Goal: Information Seeking & Learning: Compare options

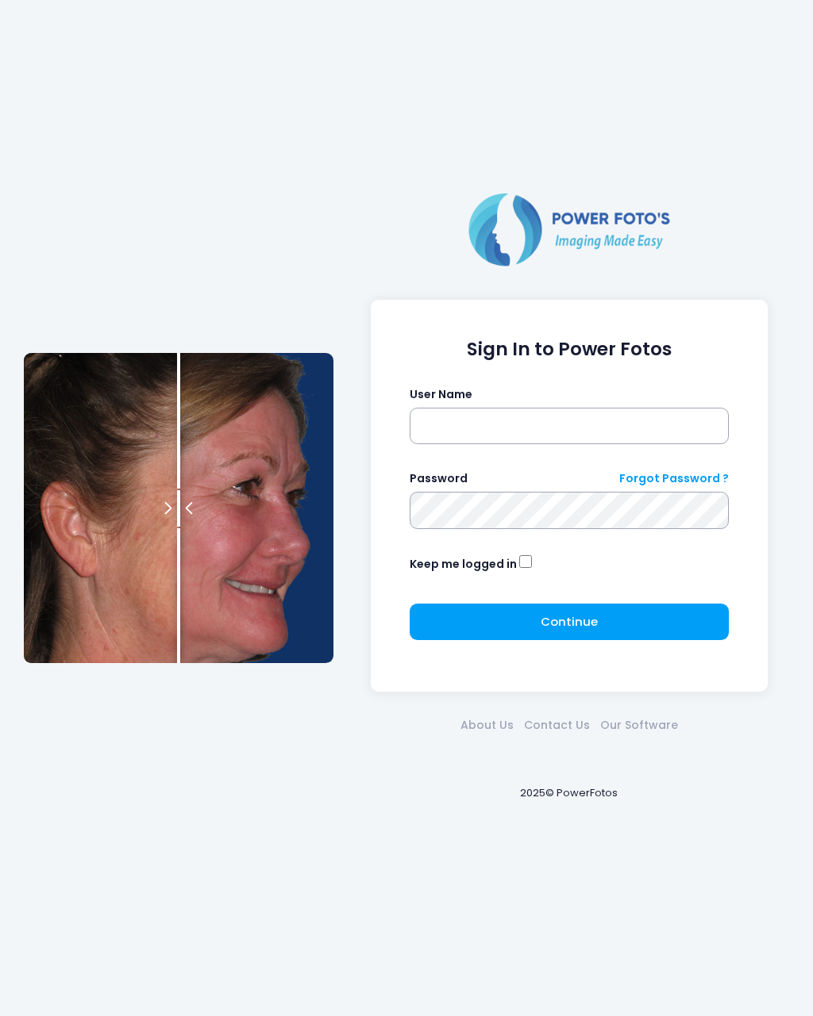
scroll to position [0, 33]
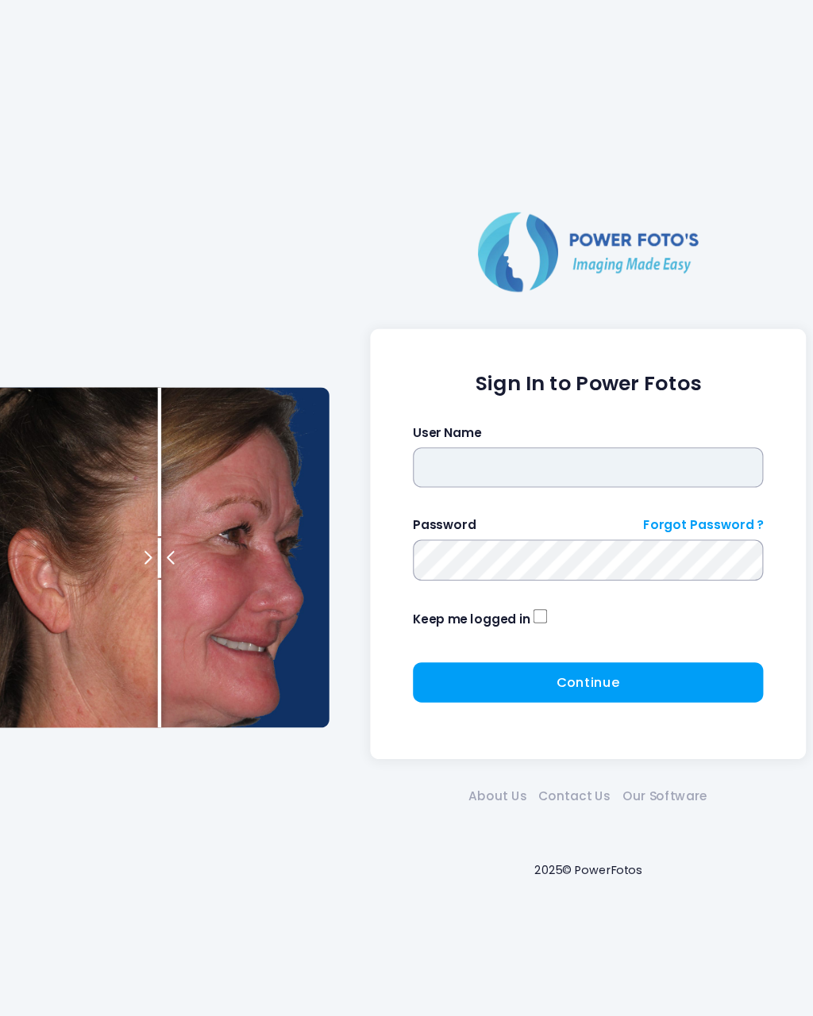
click at [413, 413] on input "text" at bounding box center [569, 426] width 320 height 37
type input "********"
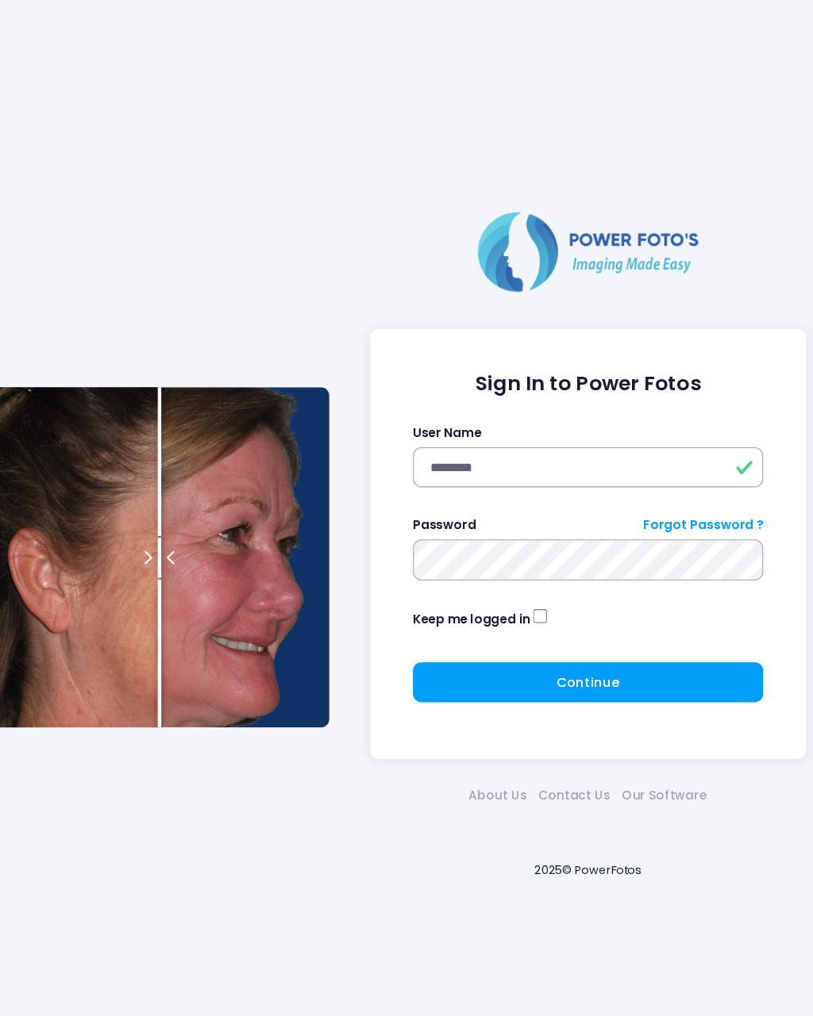
click at [548, 614] on span "Continue" at bounding box center [568, 621] width 57 height 17
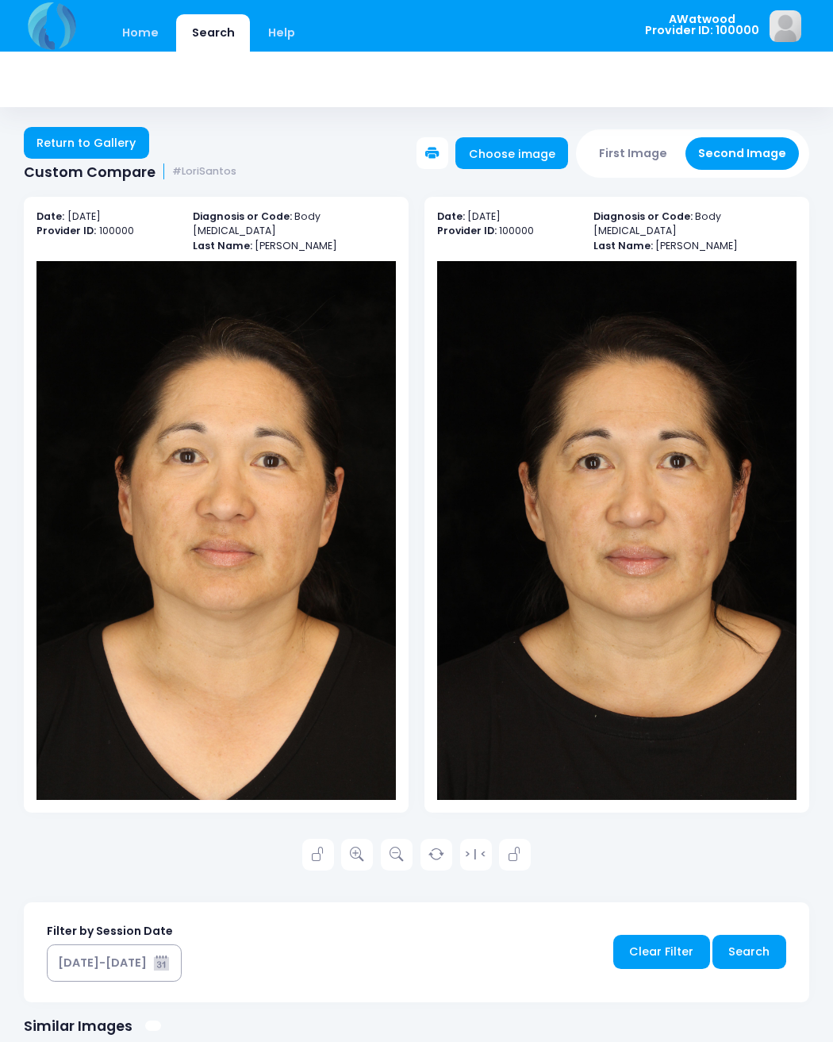
scroll to position [2, 0]
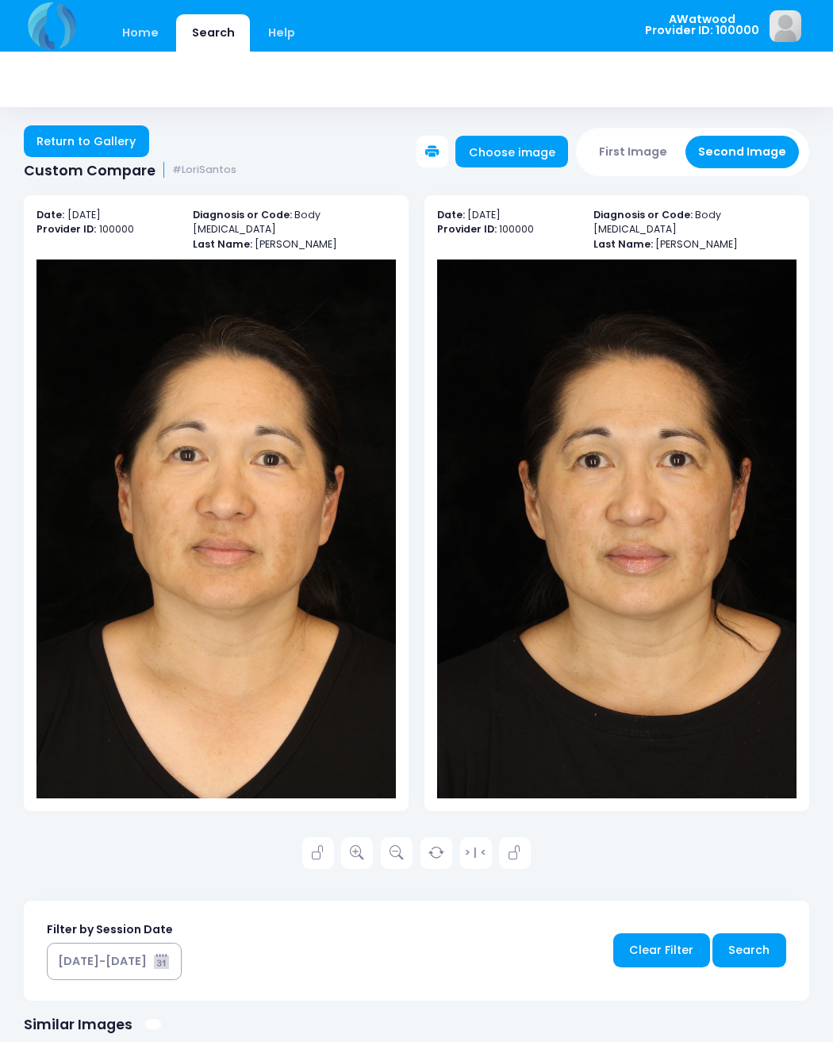
click at [90, 132] on link "Return to Gallery" at bounding box center [86, 141] width 125 height 32
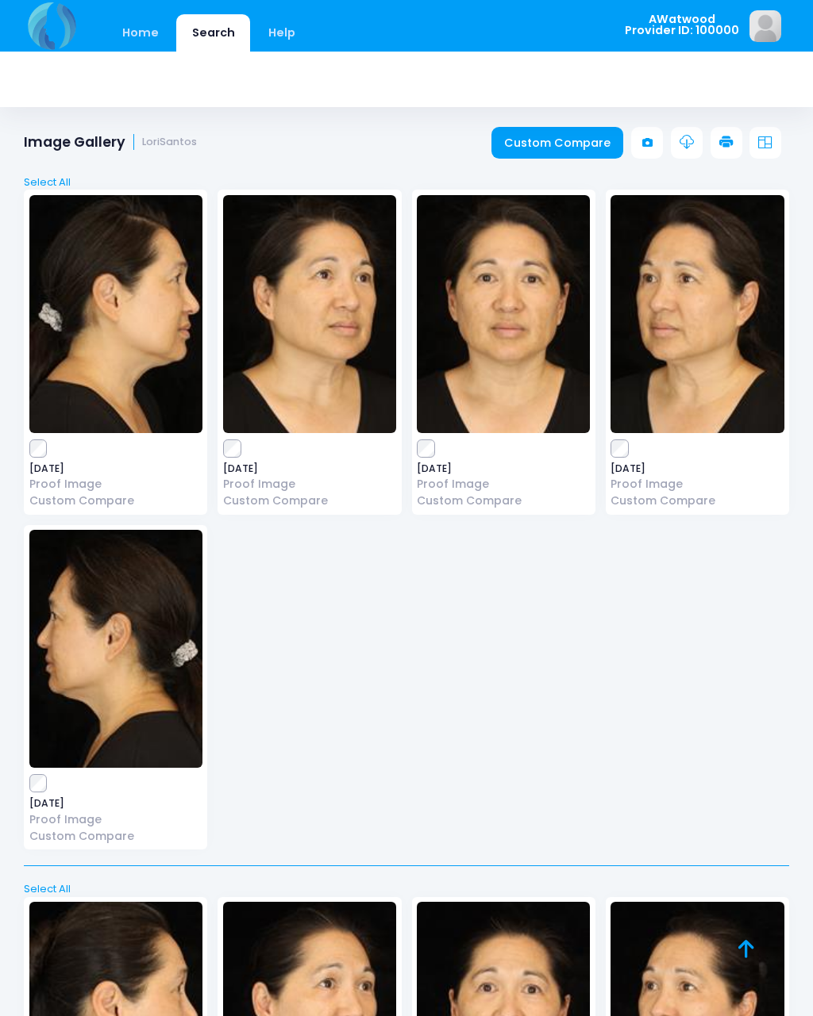
click at [139, 24] on link "Home" at bounding box center [139, 32] width 67 height 37
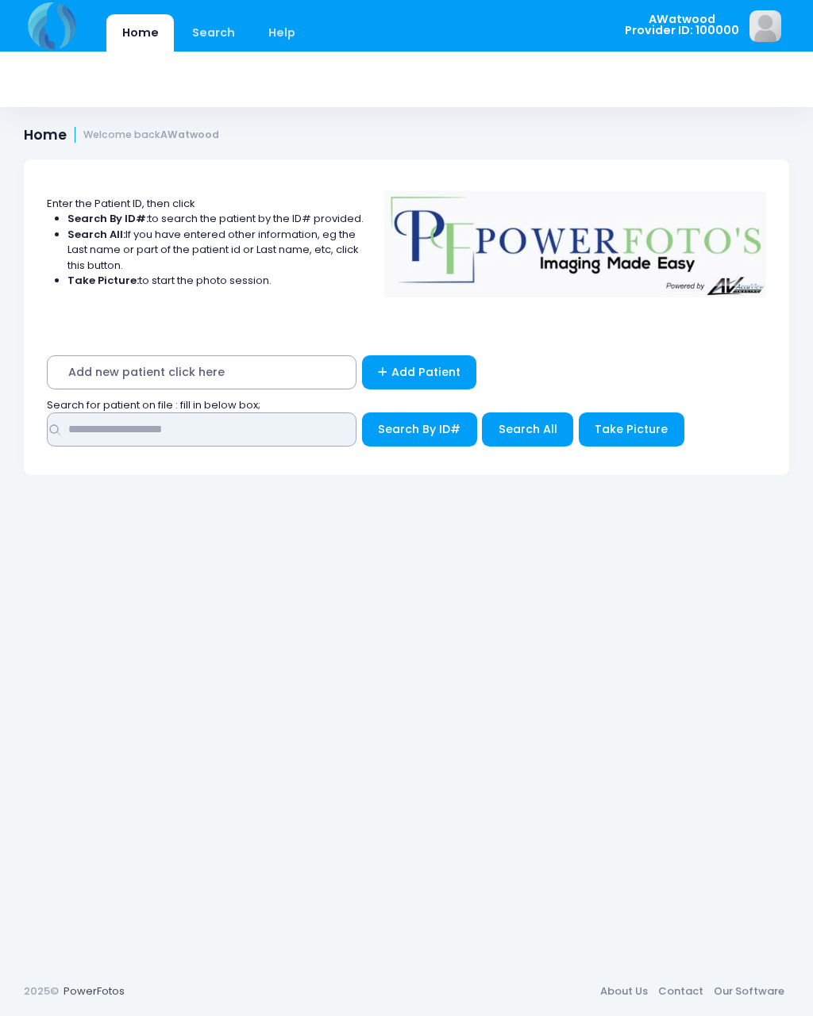
click at [183, 442] on input "text" at bounding box center [201, 430] width 309 height 34
type input "******"
click at [536, 444] on button "Search All" at bounding box center [527, 430] width 91 height 34
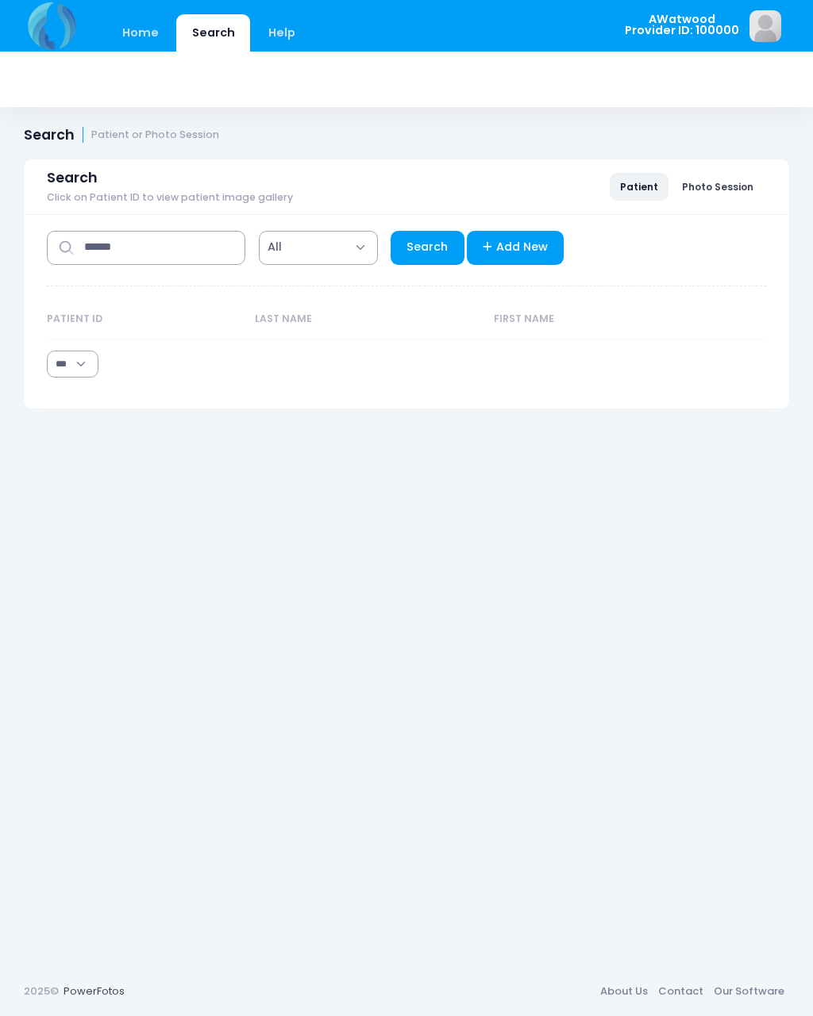
select select "***"
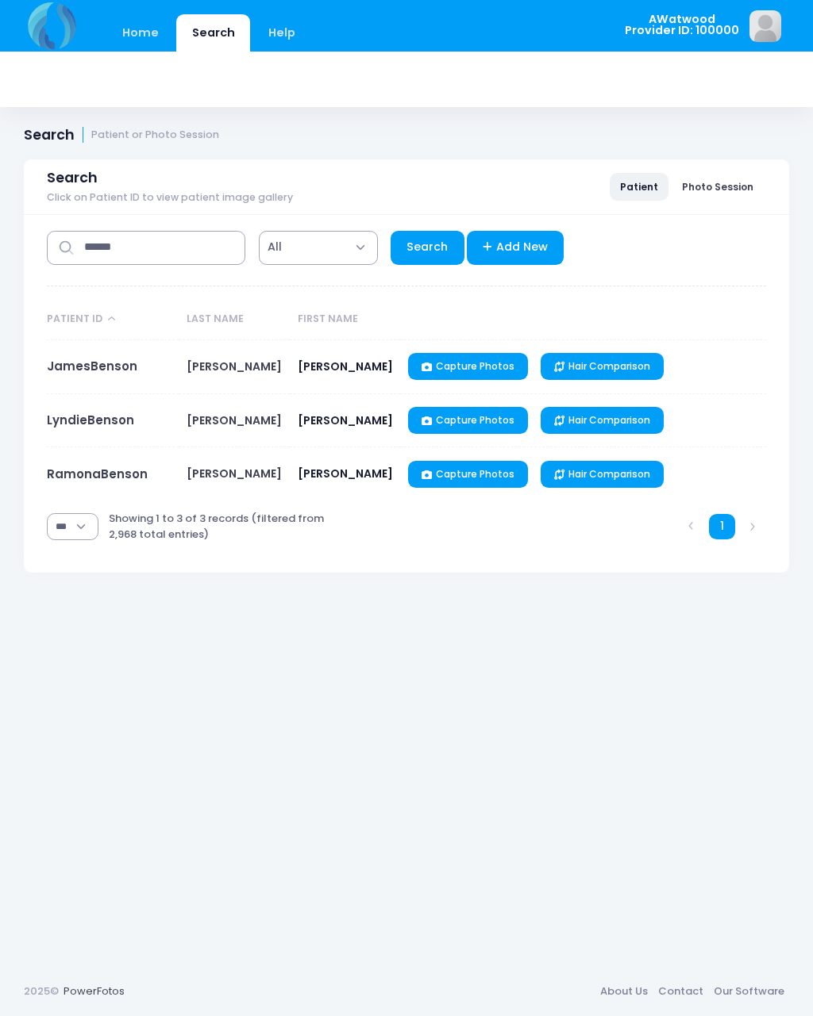
click at [81, 477] on link "RamonaBenson" at bounding box center [97, 474] width 101 height 17
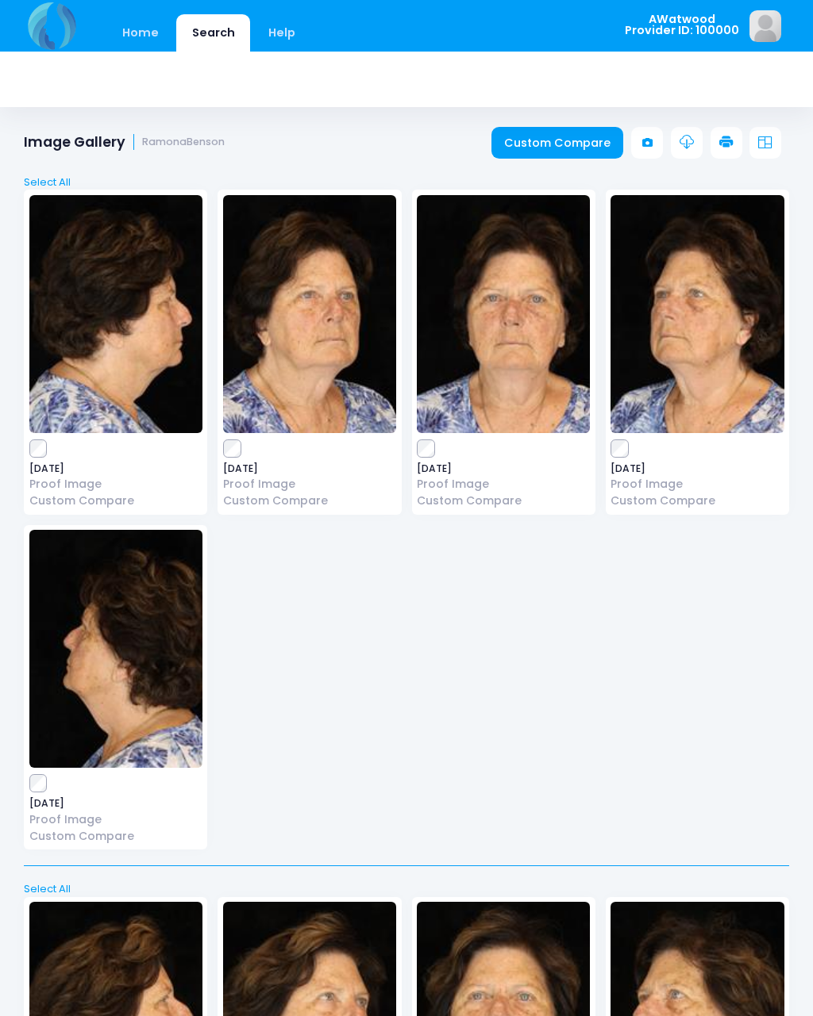
click at [528, 413] on img at bounding box center [503, 314] width 173 height 238
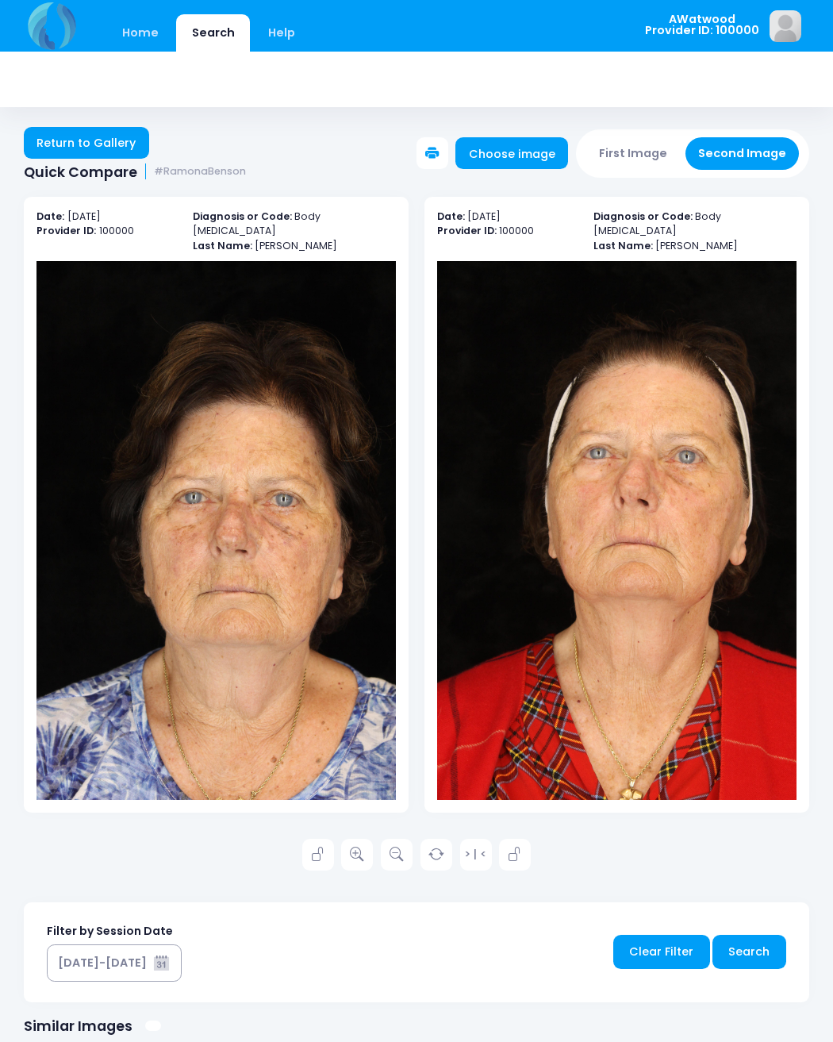
scroll to position [2, 0]
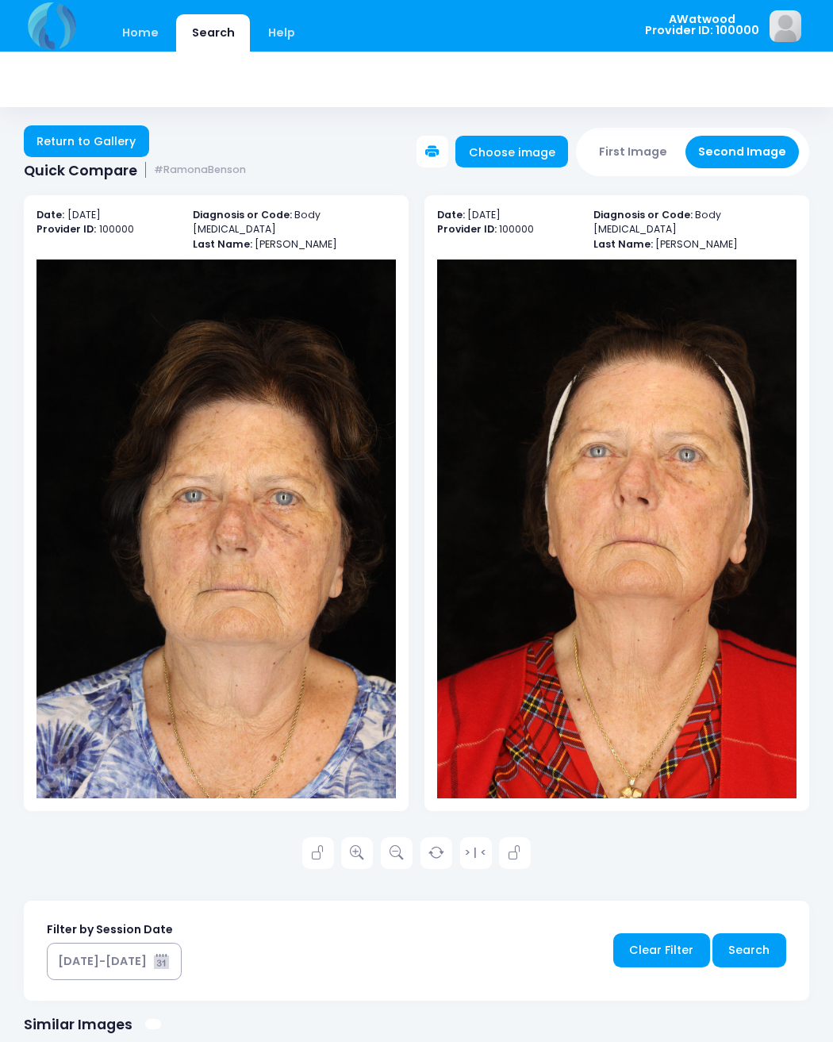
click at [79, 125] on link "Return to Gallery" at bounding box center [86, 141] width 125 height 32
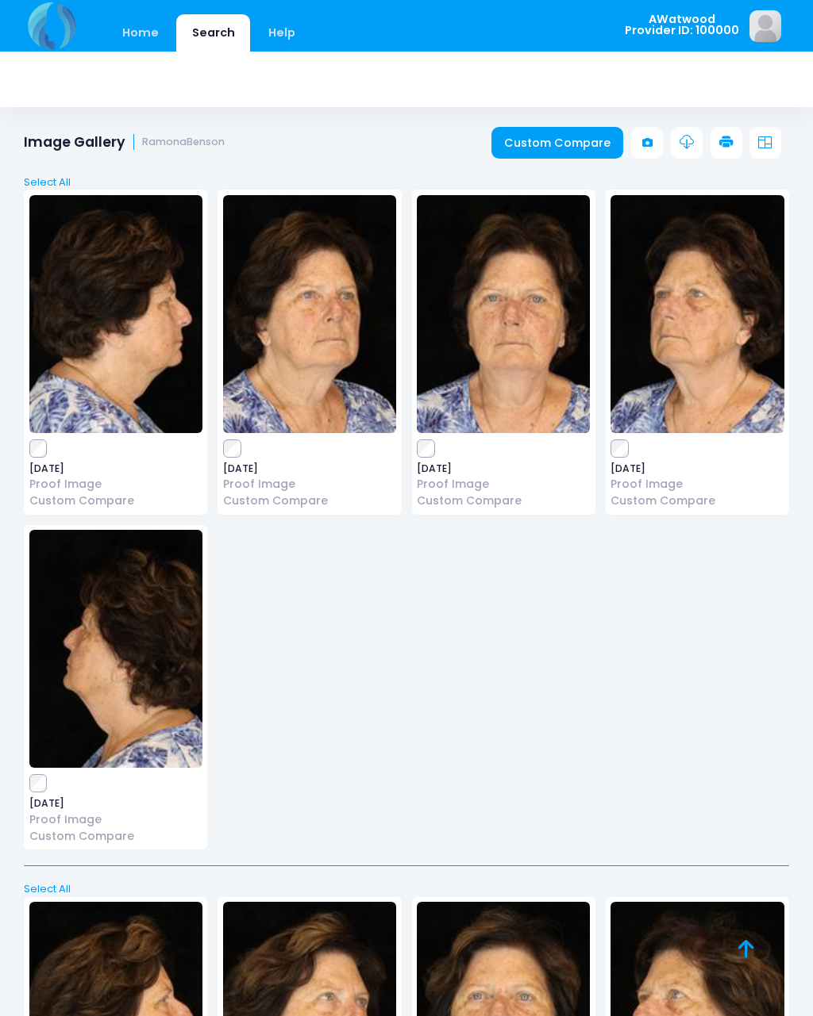
click at [715, 388] on img at bounding box center [696, 314] width 173 height 238
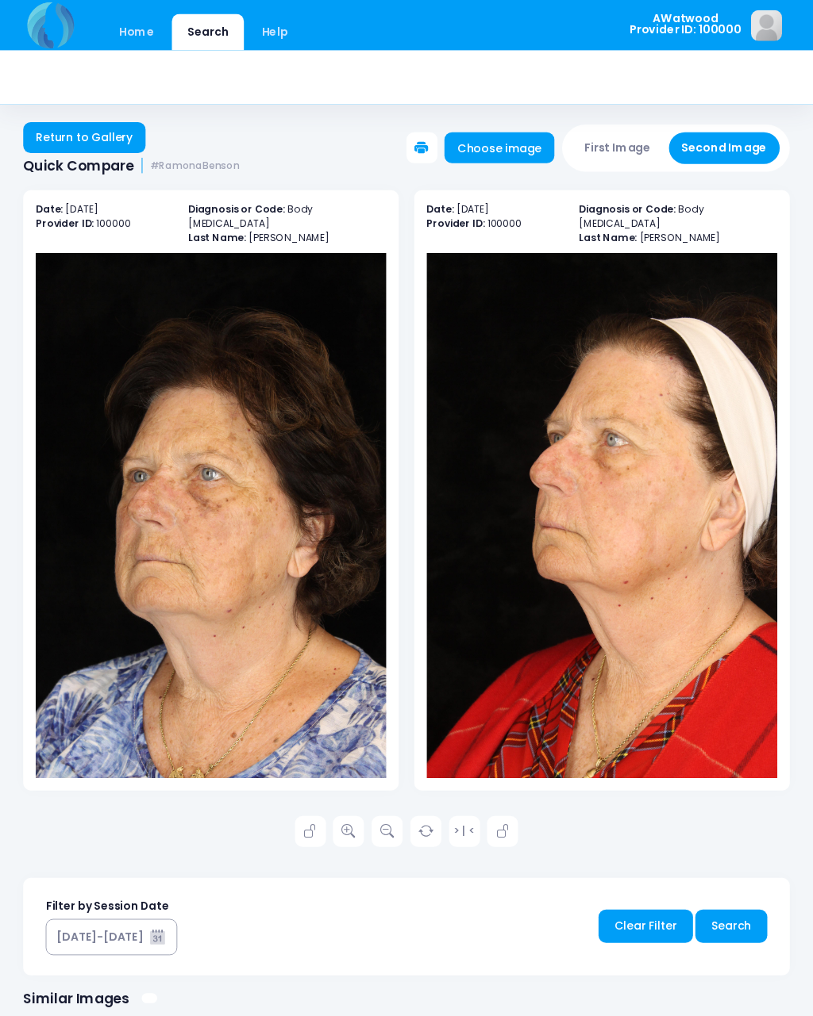
scroll to position [137, 0]
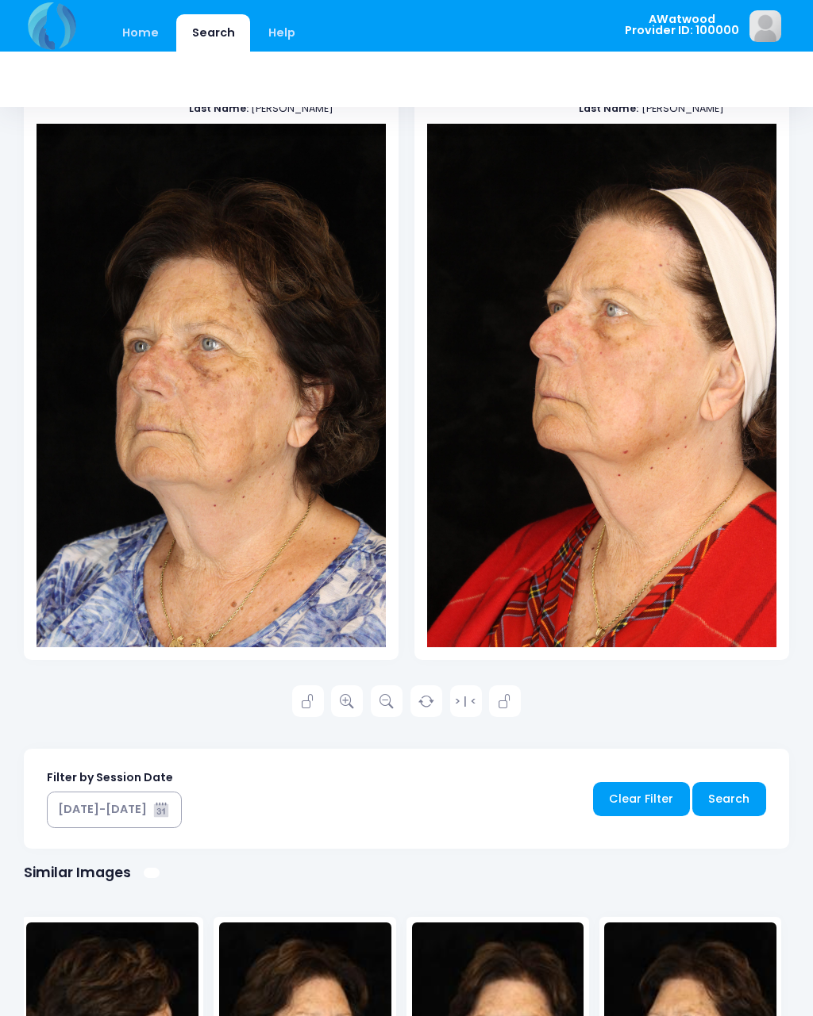
click at [134, 44] on link "Home" at bounding box center [139, 32] width 67 height 37
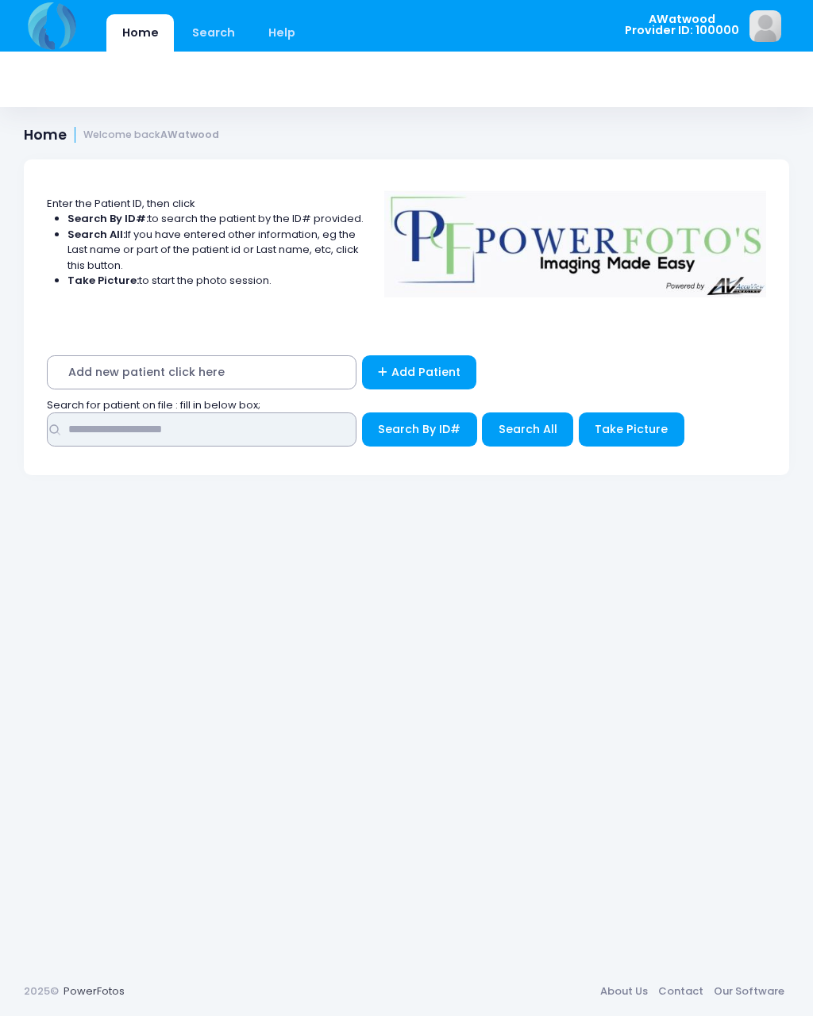
click at [162, 425] on input "text" at bounding box center [201, 430] width 309 height 34
type input "****"
click at [545, 425] on span "Search All" at bounding box center [527, 429] width 59 height 16
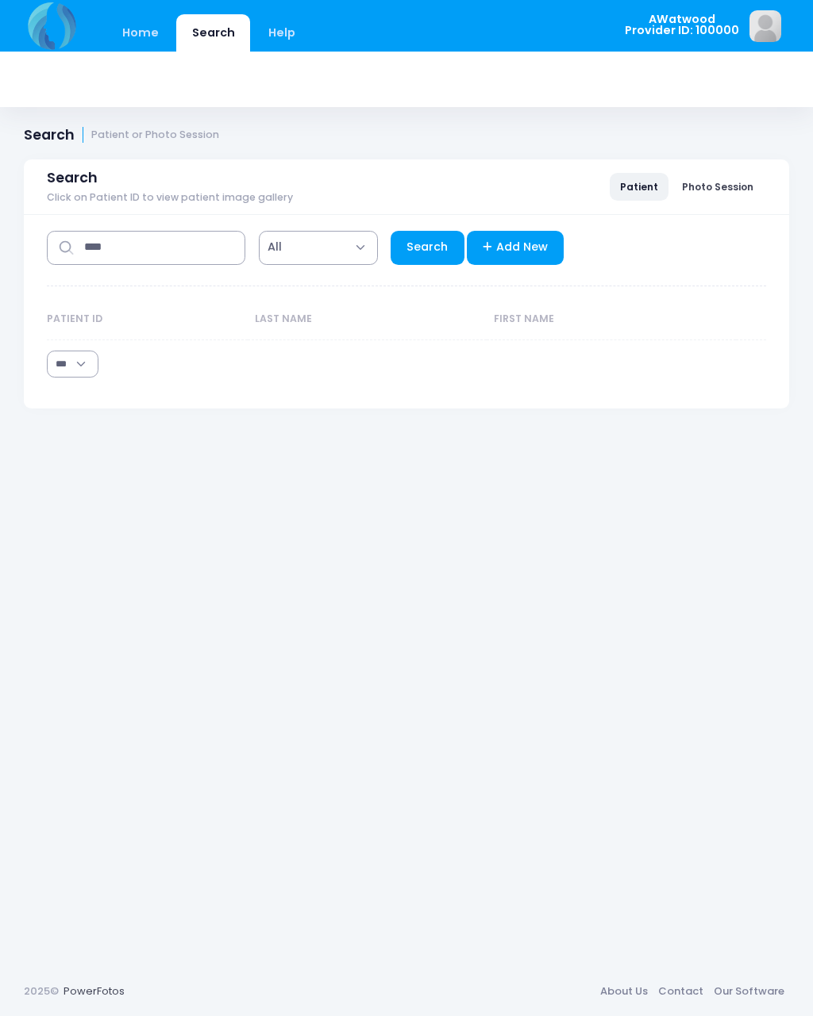
select select "***"
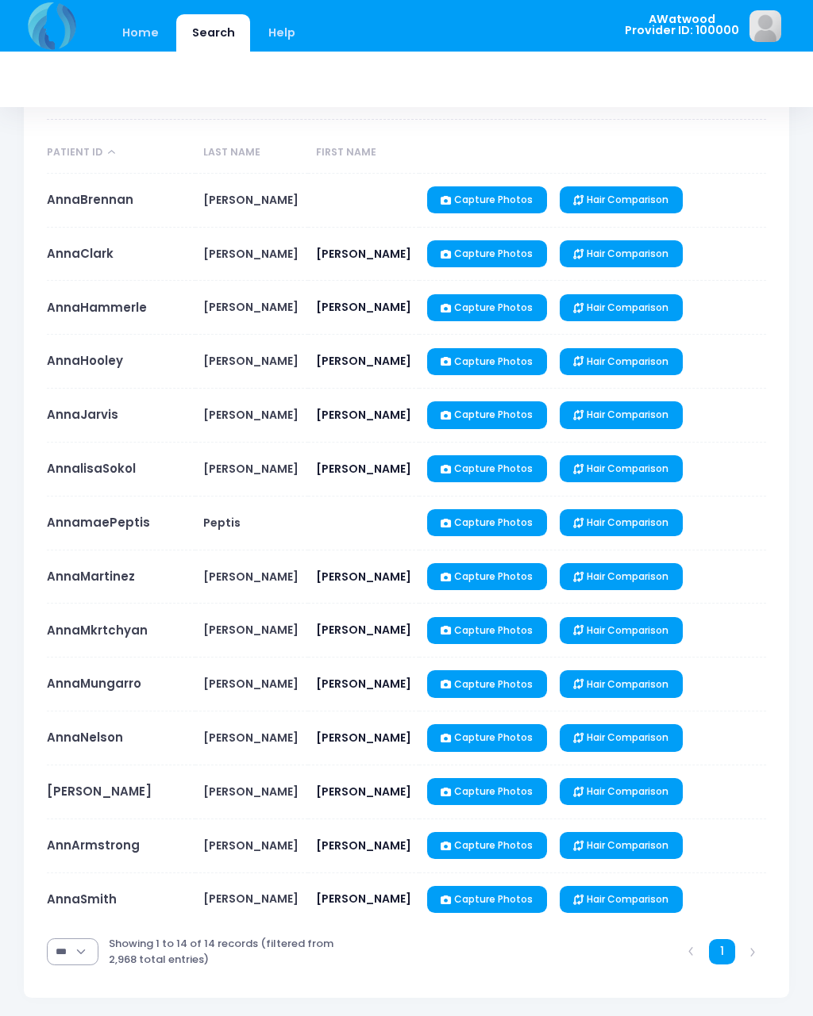
scroll to position [169, 0]
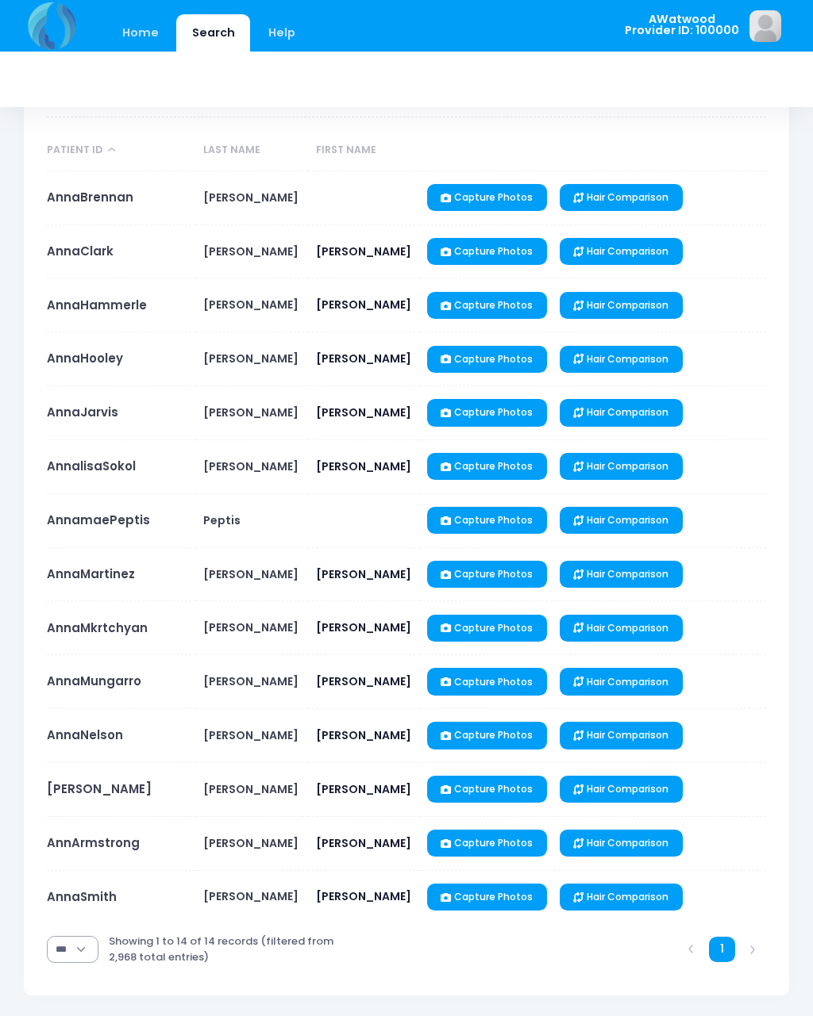
click at [88, 582] on link "AnnaMartinez" at bounding box center [91, 574] width 88 height 17
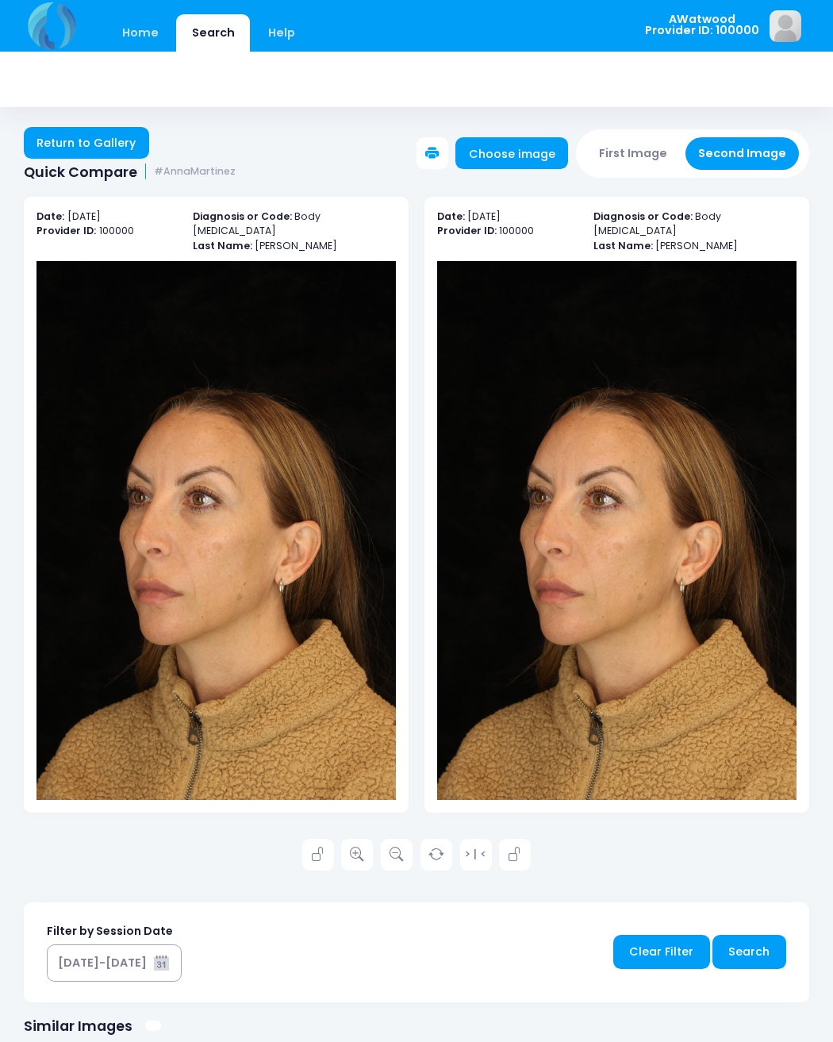
click at [736, 368] on img at bounding box center [616, 530] width 359 height 539
click at [57, 143] on link "Return to Gallery" at bounding box center [86, 143] width 125 height 32
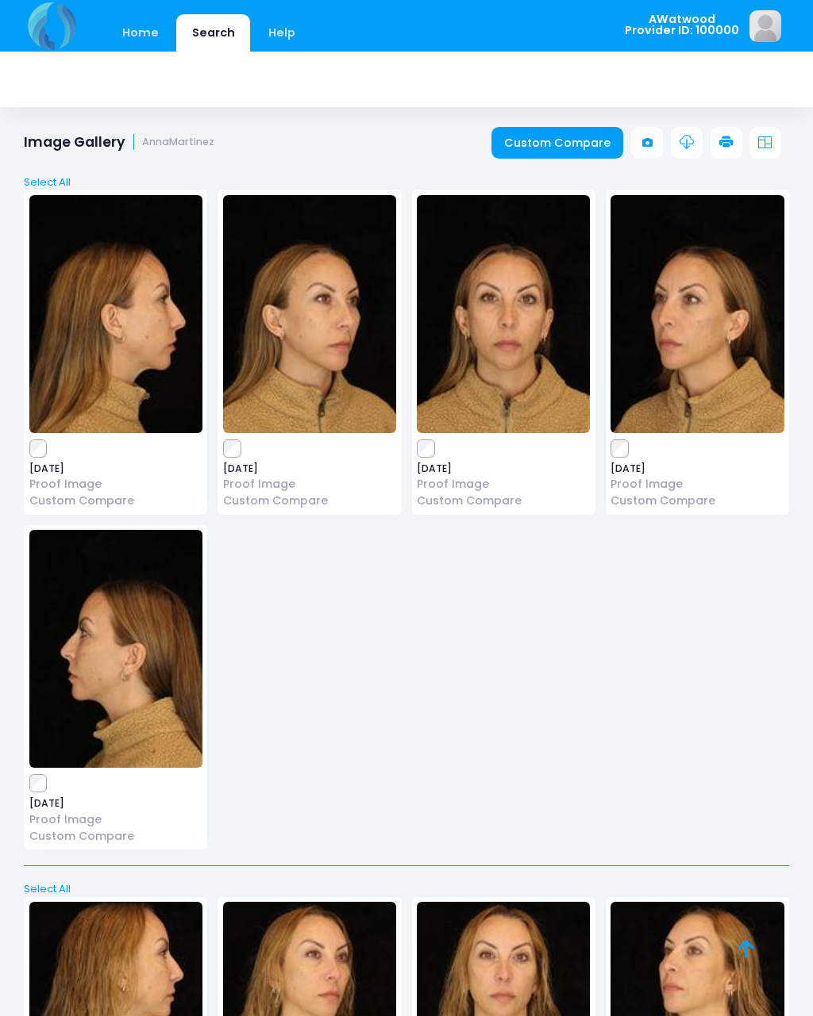
click at [723, 365] on img at bounding box center [696, 314] width 173 height 238
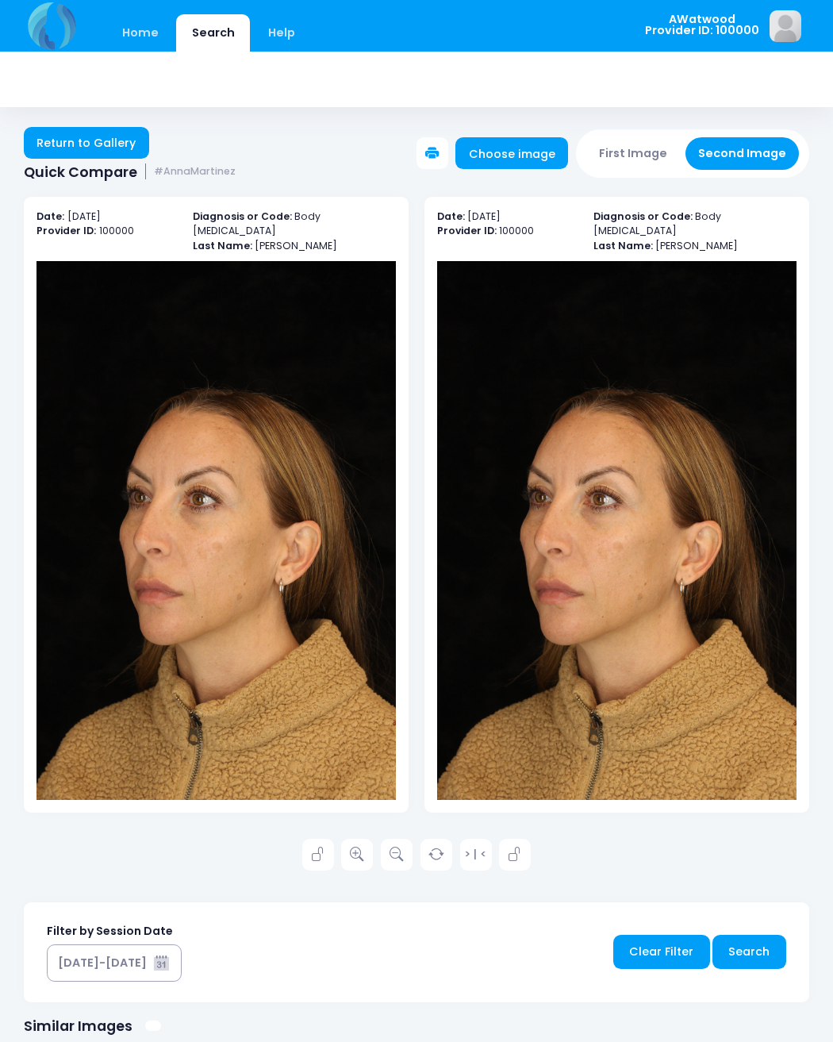
scroll to position [2, 0]
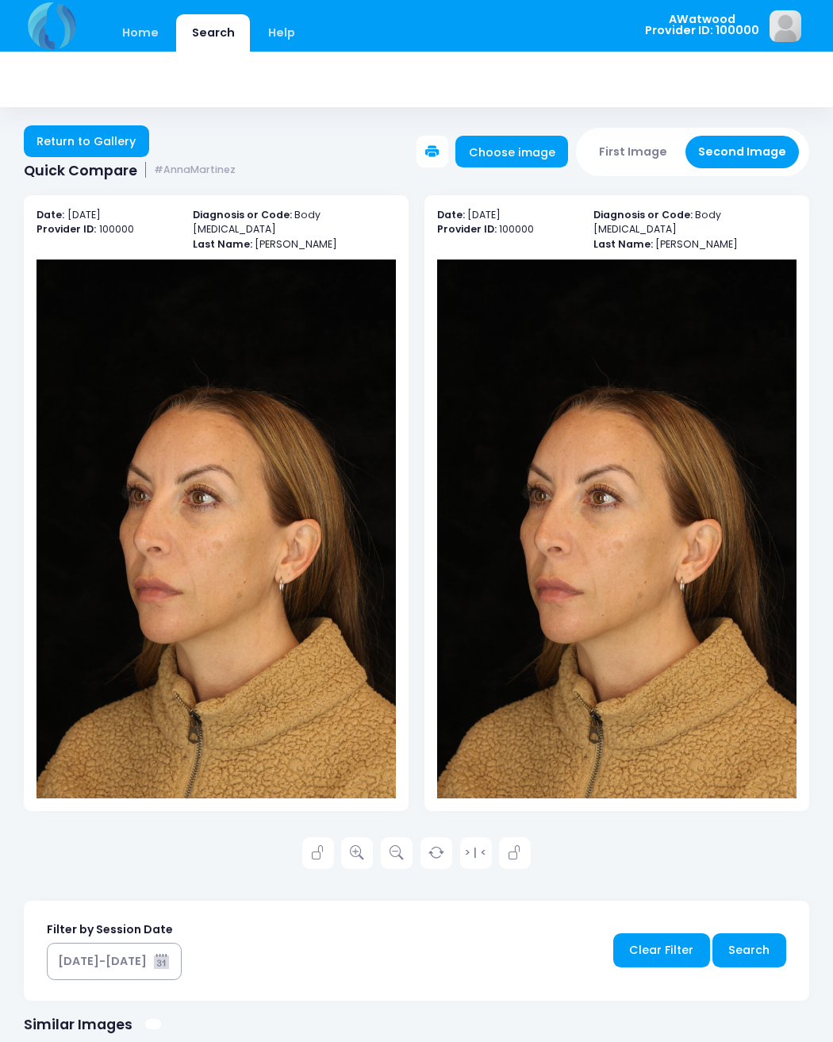
click at [74, 137] on link "Return to Gallery" at bounding box center [86, 141] width 125 height 32
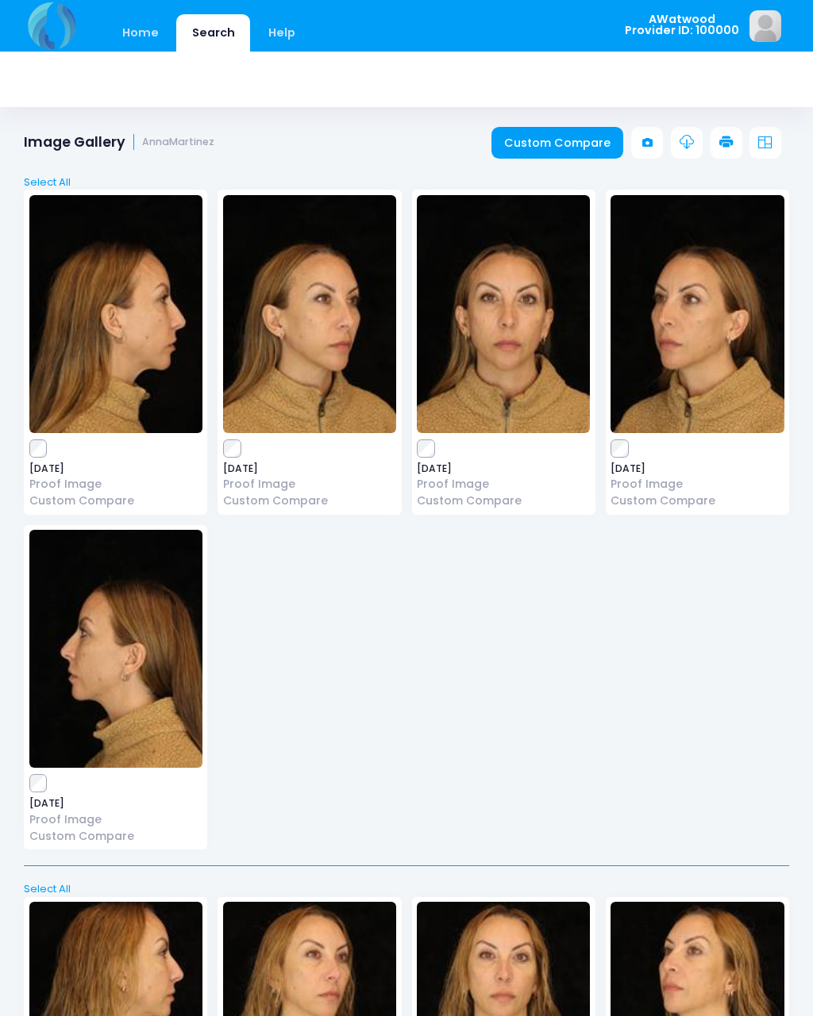
click at [576, 141] on link "Custom Compare" at bounding box center [557, 143] width 133 height 32
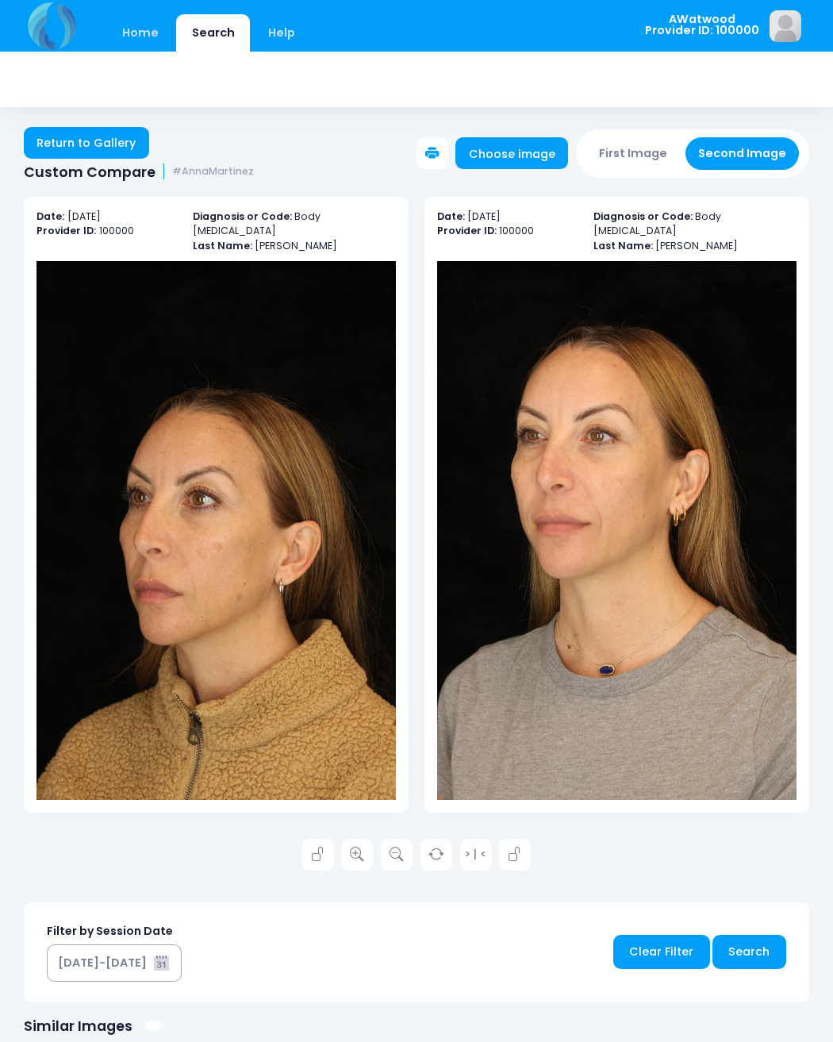
scroll to position [2, 0]
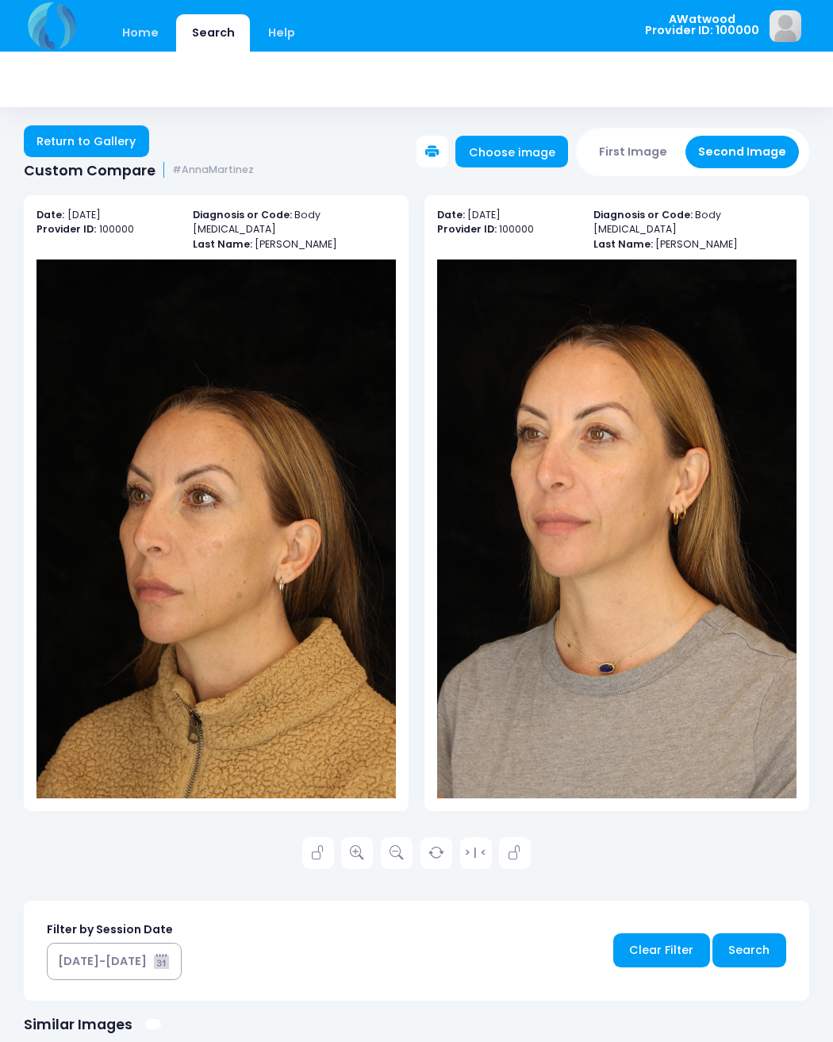
click at [113, 37] on link "Home" at bounding box center [139, 32] width 67 height 37
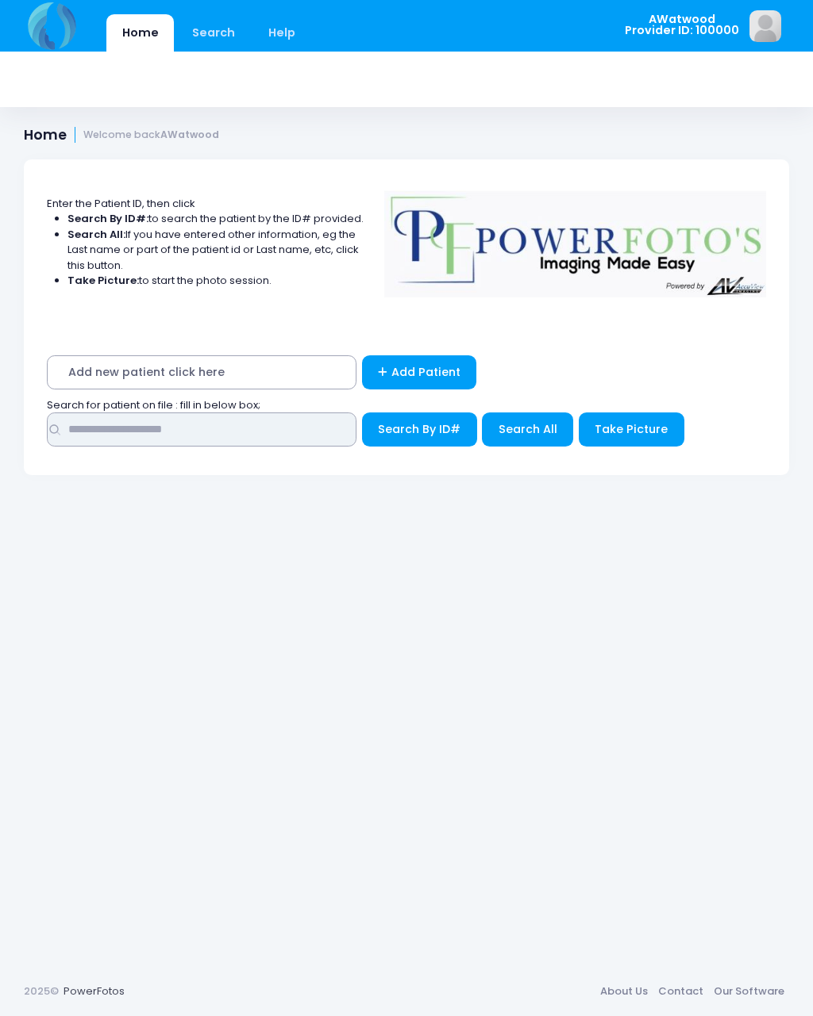
click at [224, 429] on input "text" at bounding box center [201, 430] width 309 height 34
type input "***"
click at [549, 414] on button "Search All" at bounding box center [527, 430] width 91 height 34
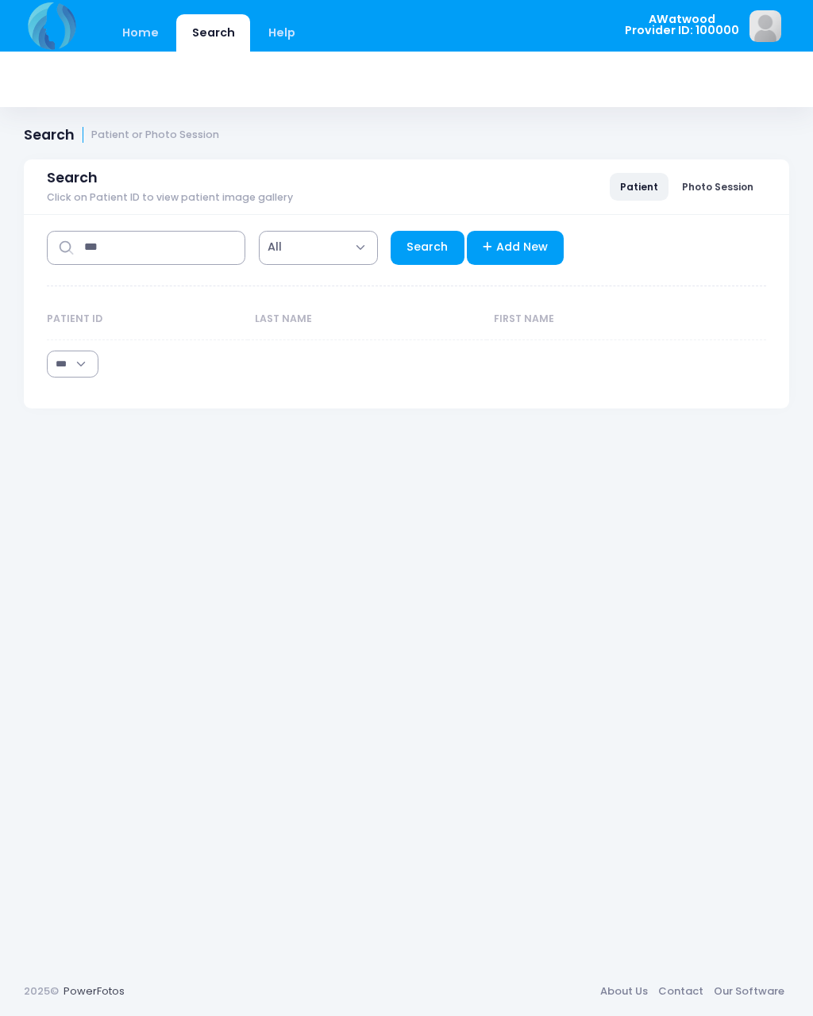
select select "***"
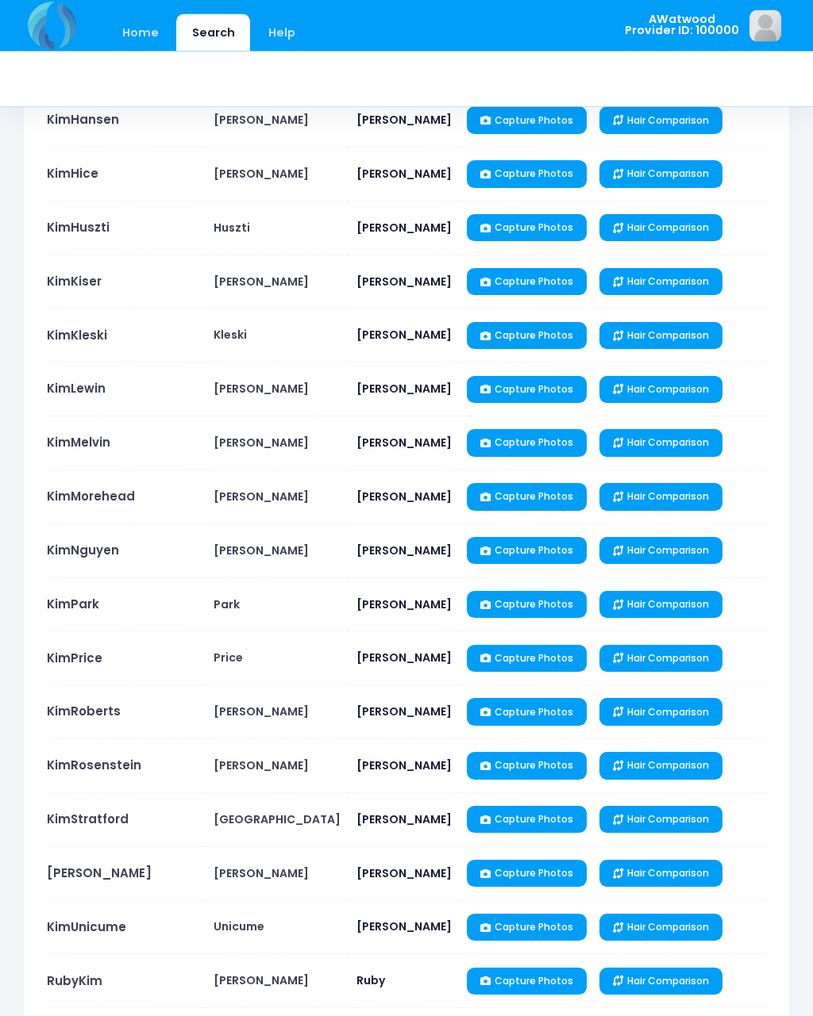
scroll to position [1837, 0]
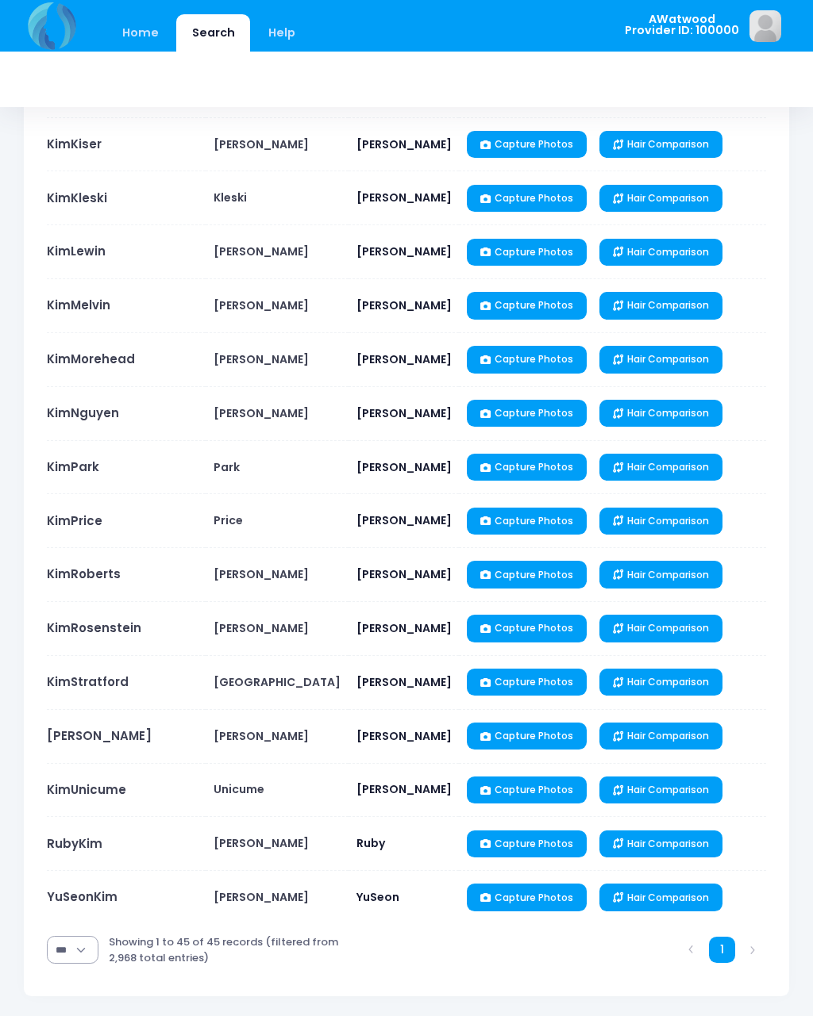
click at [134, 741] on link "KimThompson" at bounding box center [99, 736] width 105 height 17
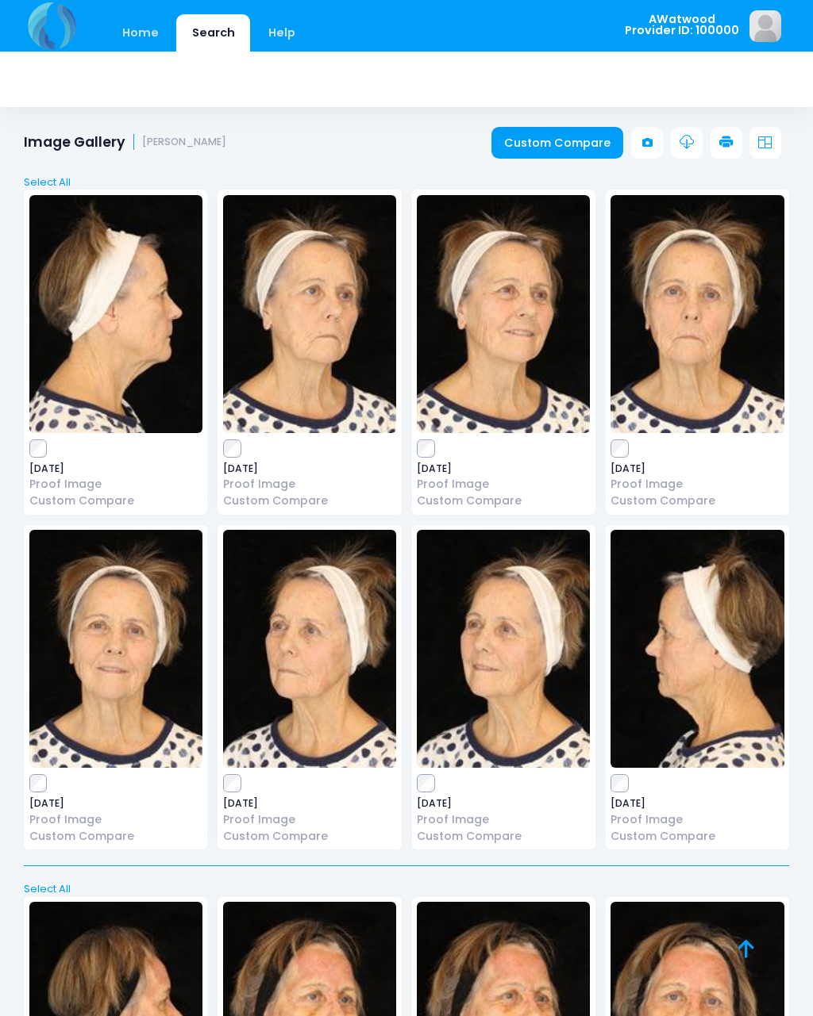
click at [340, 708] on img at bounding box center [309, 649] width 173 height 238
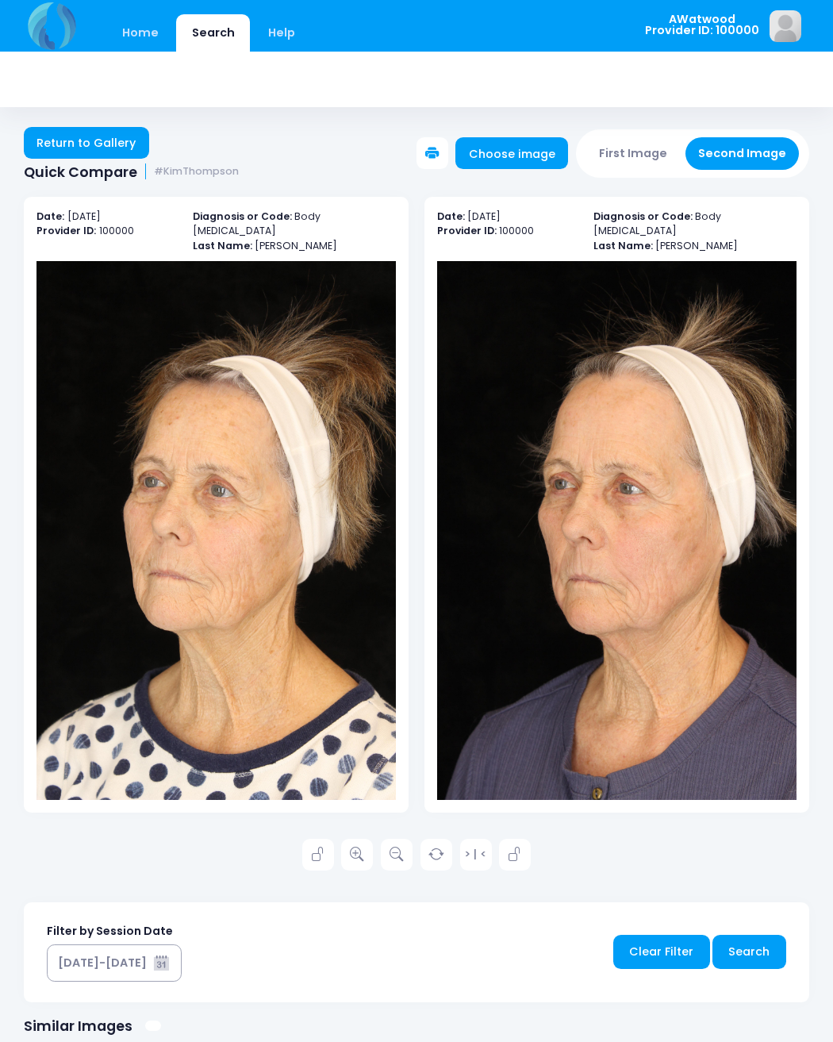
scroll to position [2, 0]
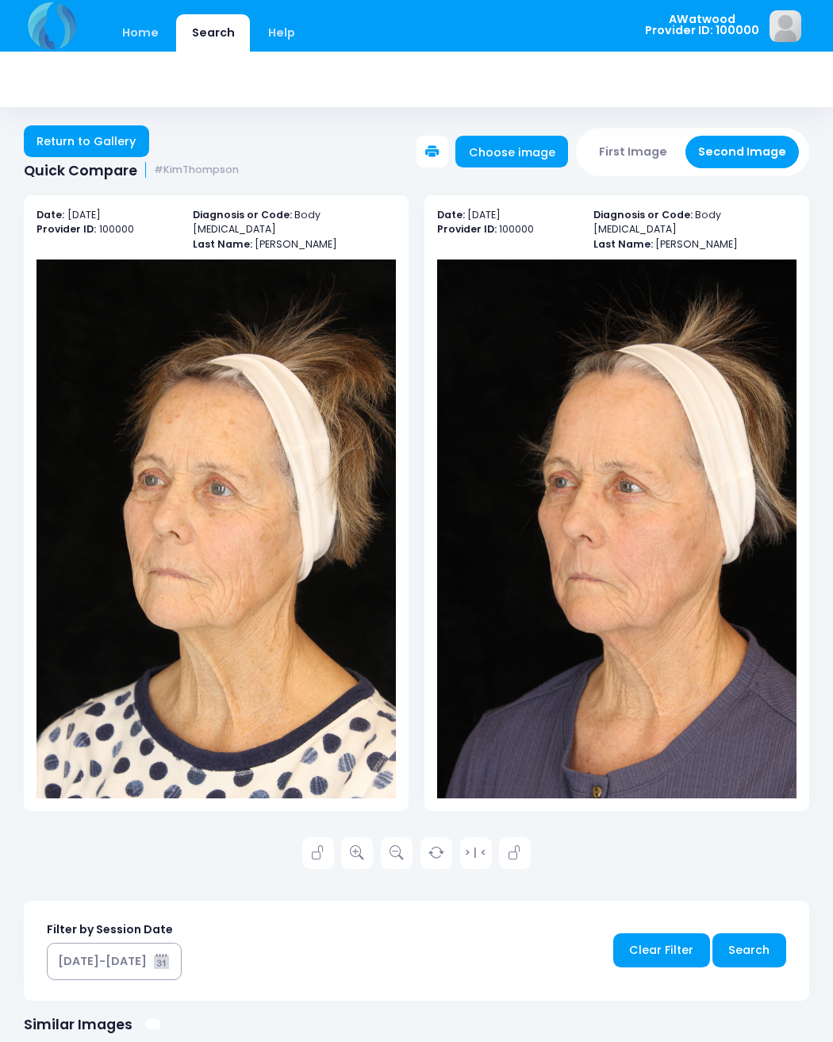
click at [75, 127] on link "Return to Gallery" at bounding box center [86, 141] width 125 height 32
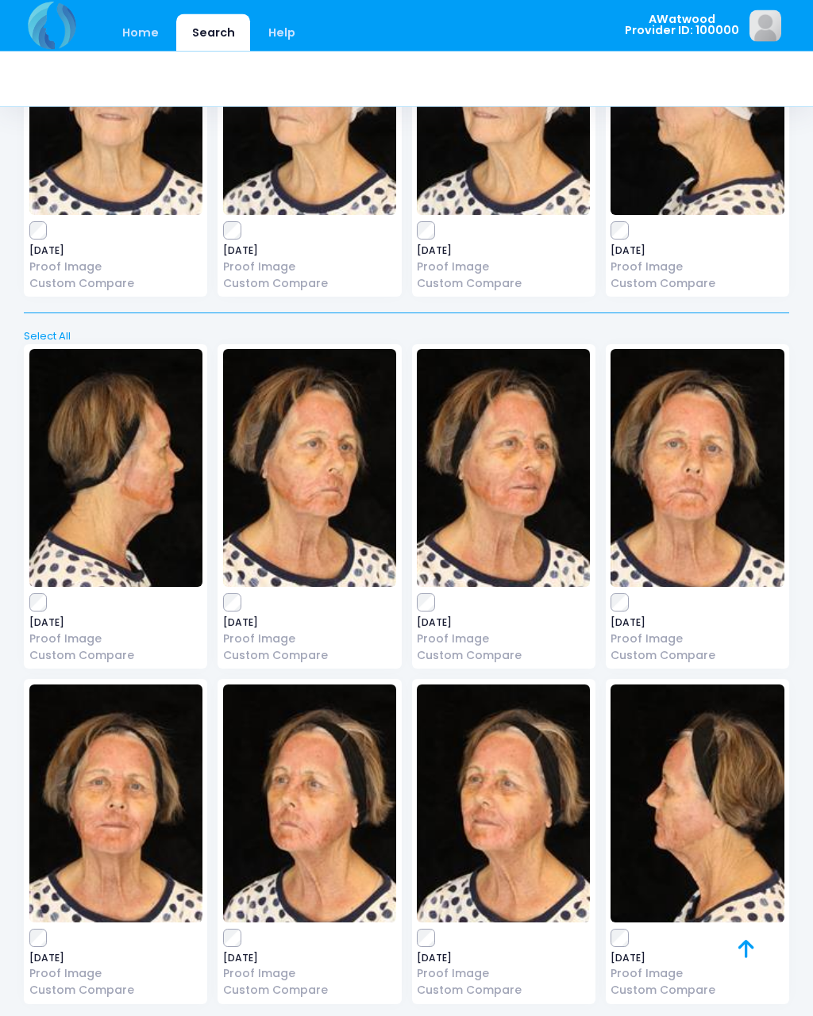
scroll to position [553, 0]
click at [339, 816] on img at bounding box center [309, 804] width 173 height 238
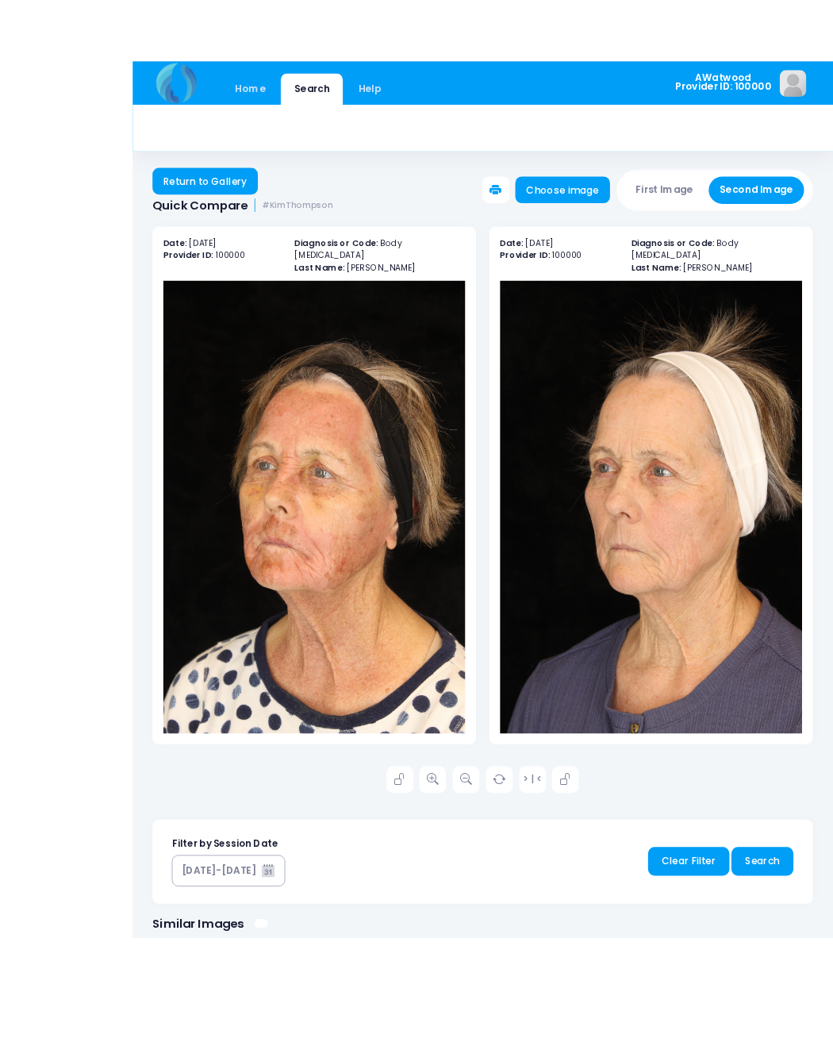
scroll to position [6, 0]
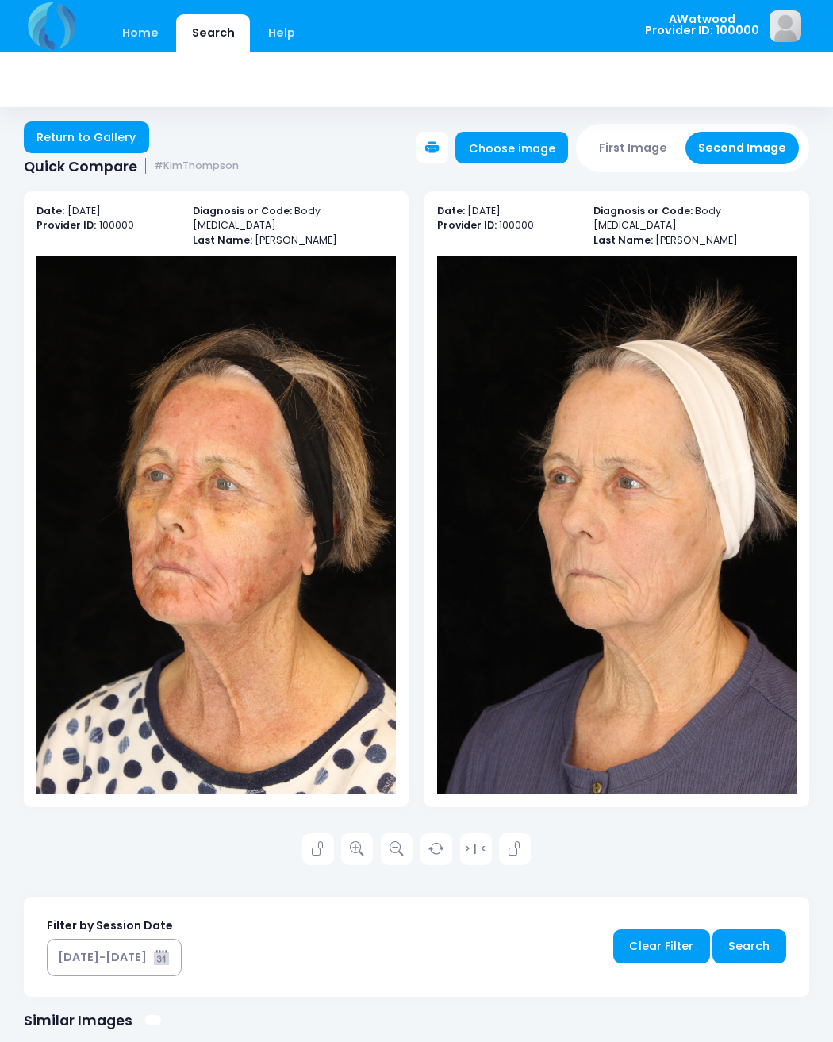
click at [72, 143] on link "Return to Gallery" at bounding box center [86, 137] width 125 height 32
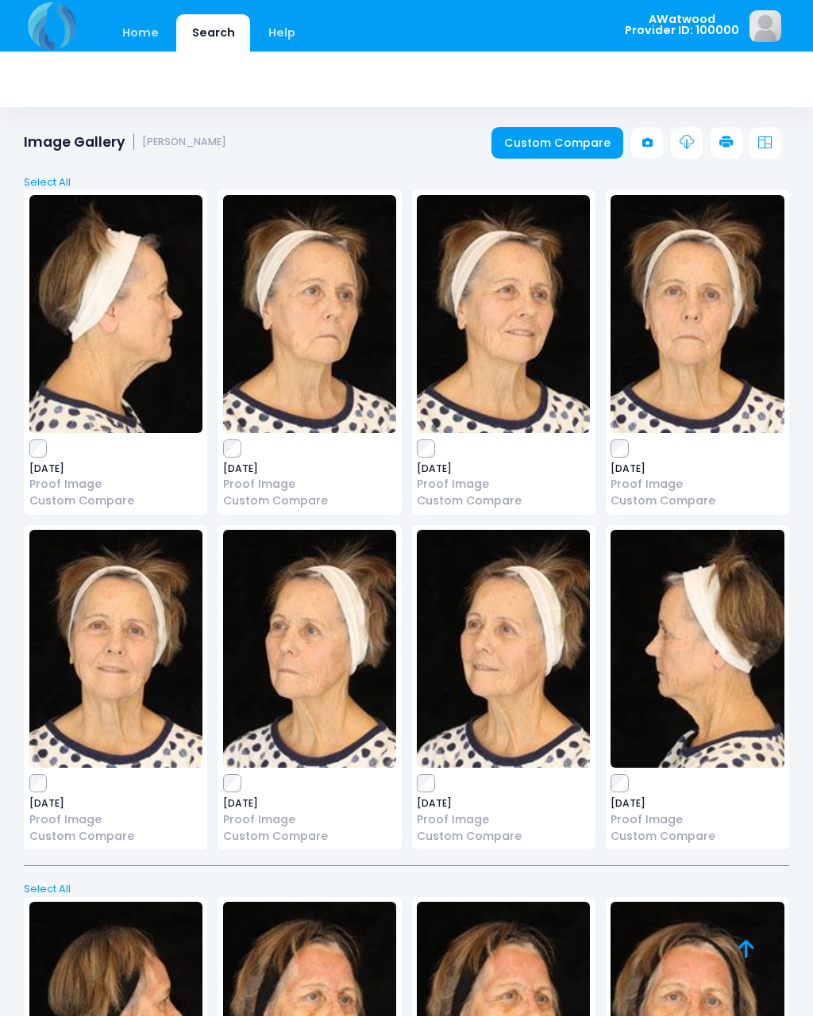
click at [349, 653] on img at bounding box center [309, 649] width 173 height 238
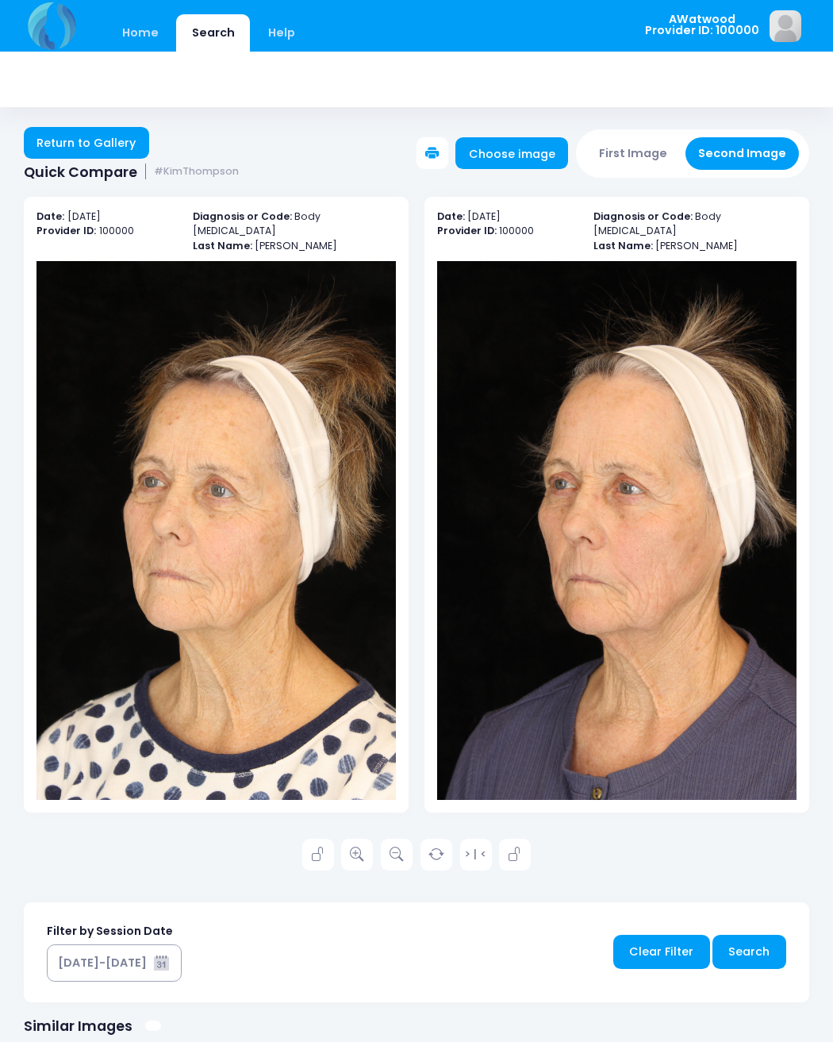
scroll to position [2, 0]
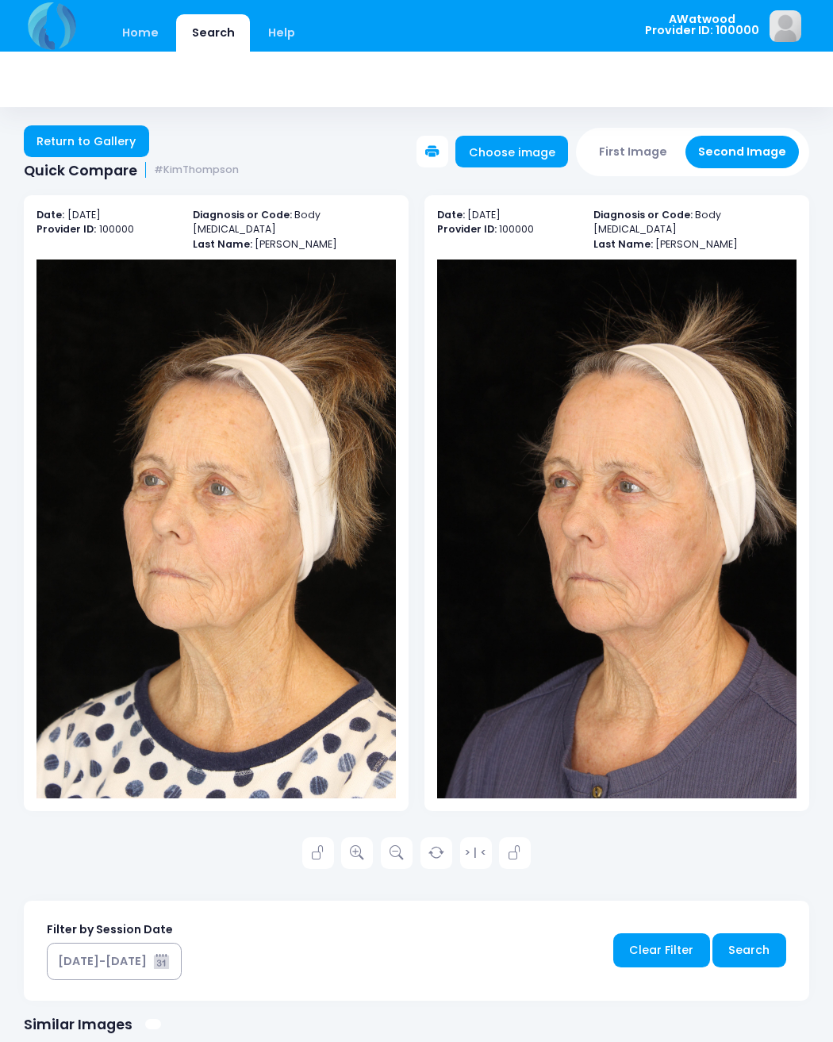
click at [83, 125] on link "Return to Gallery" at bounding box center [86, 141] width 125 height 32
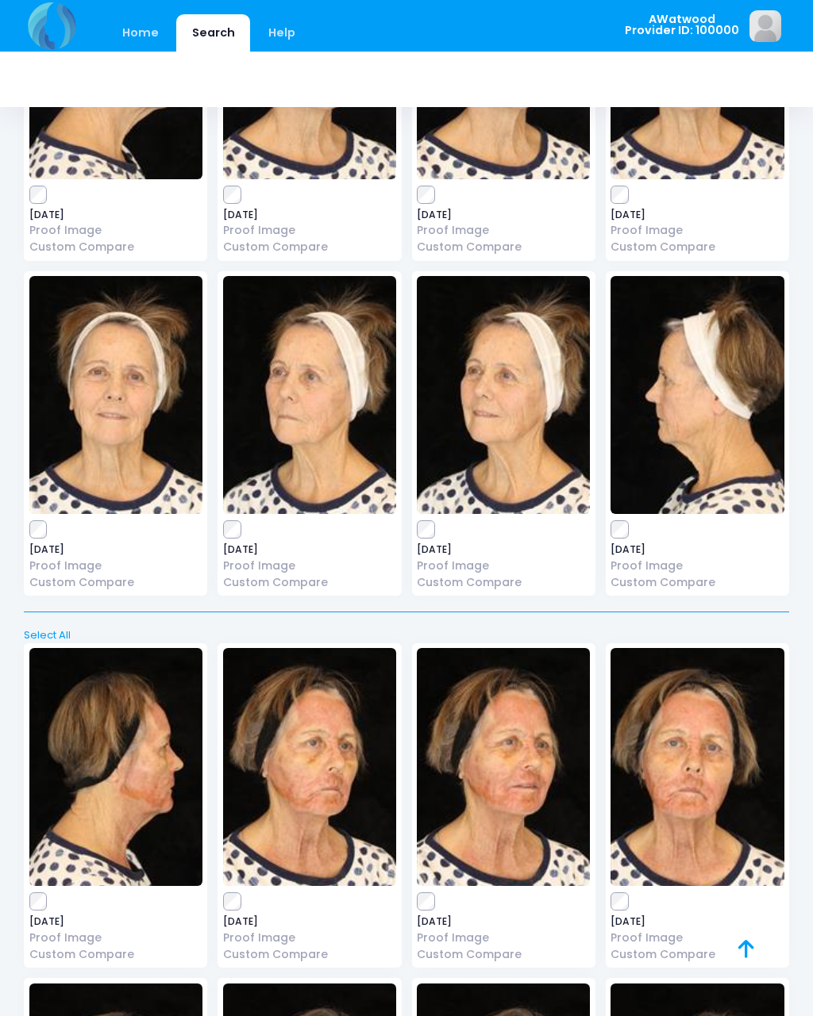
scroll to position [166, 0]
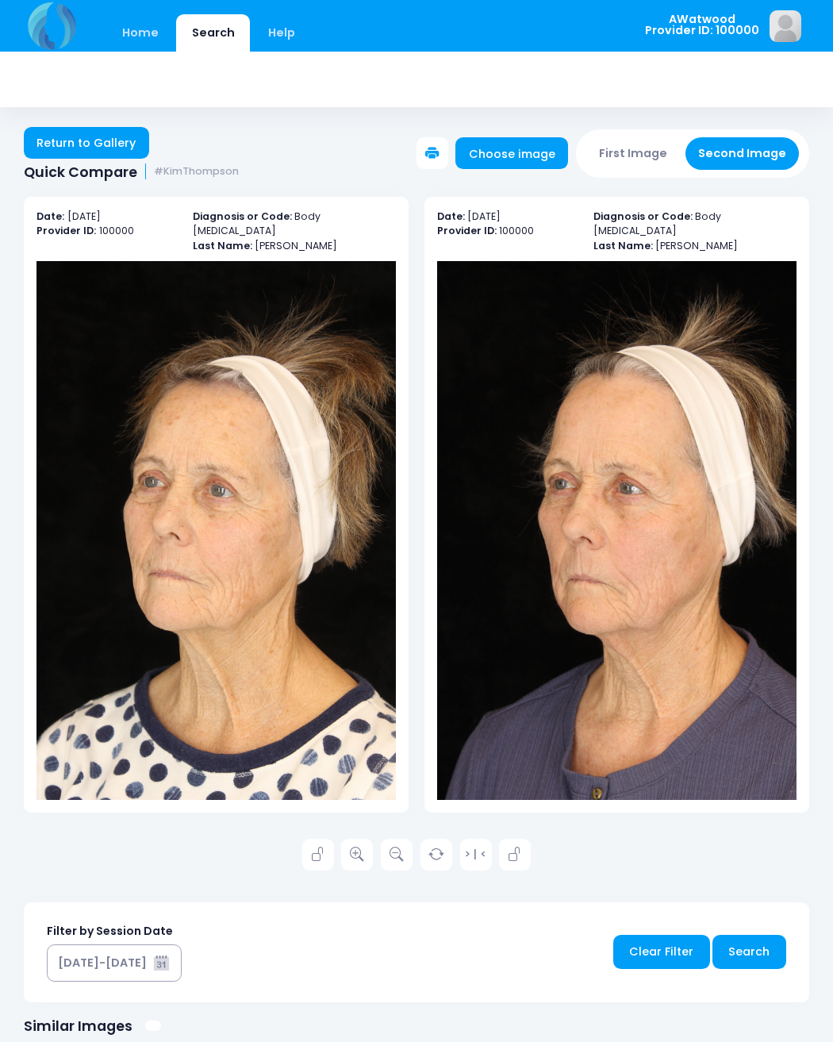
scroll to position [136, 0]
